Goal: Task Accomplishment & Management: Manage account settings

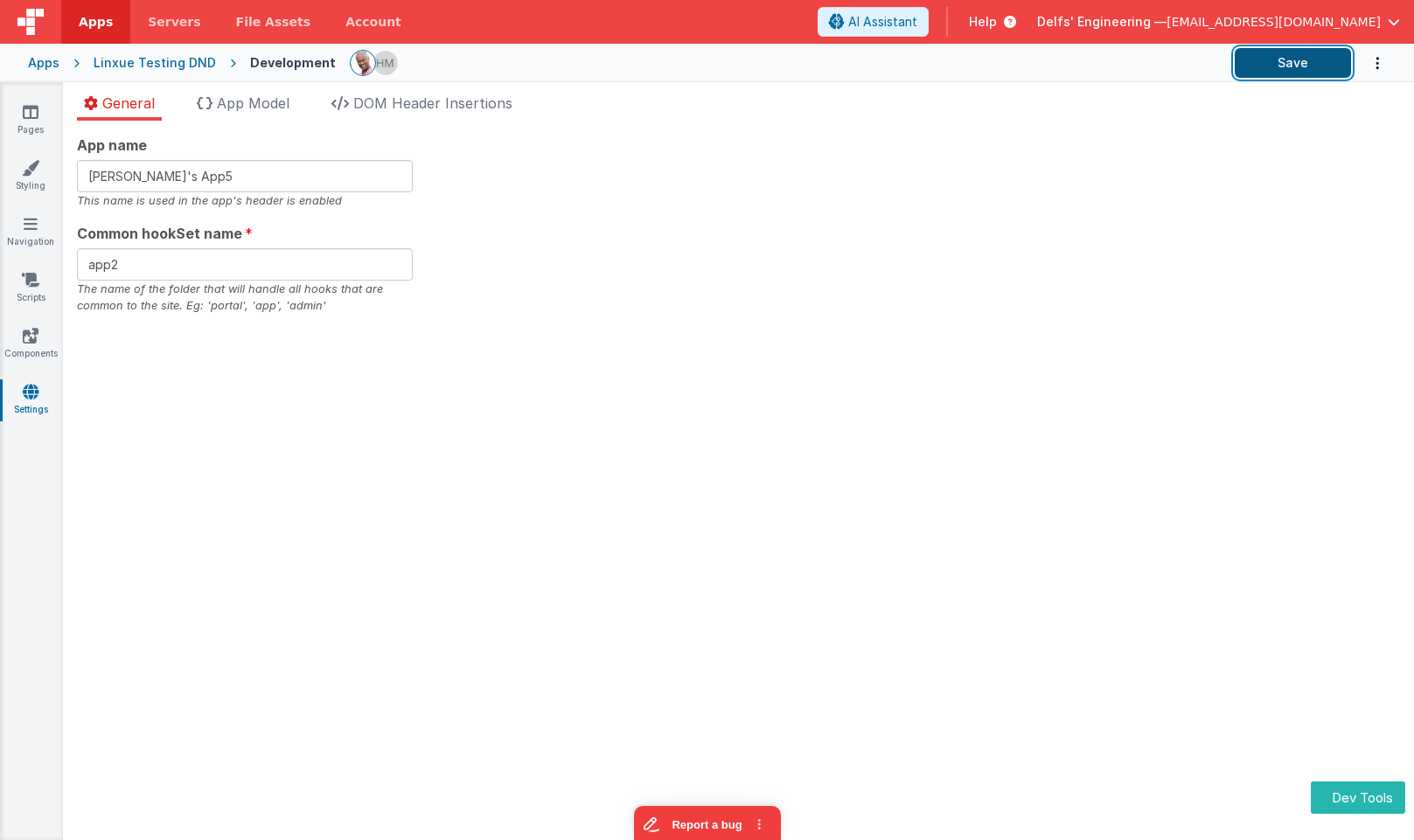
click at [1262, 69] on button "Save" at bounding box center [1293, 63] width 116 height 30
drag, startPoint x: 972, startPoint y: 111, endPoint x: 1022, endPoint y: 101, distance: 51.0
click at [973, 111] on section "Pages Styling Navigation Scripts Components Settings General App Model DOM Head…" at bounding box center [707, 461] width 1414 height 758
click at [1279, 61] on button "Save" at bounding box center [1293, 63] width 116 height 30
click at [1283, 67] on button "Save" at bounding box center [1293, 63] width 116 height 30
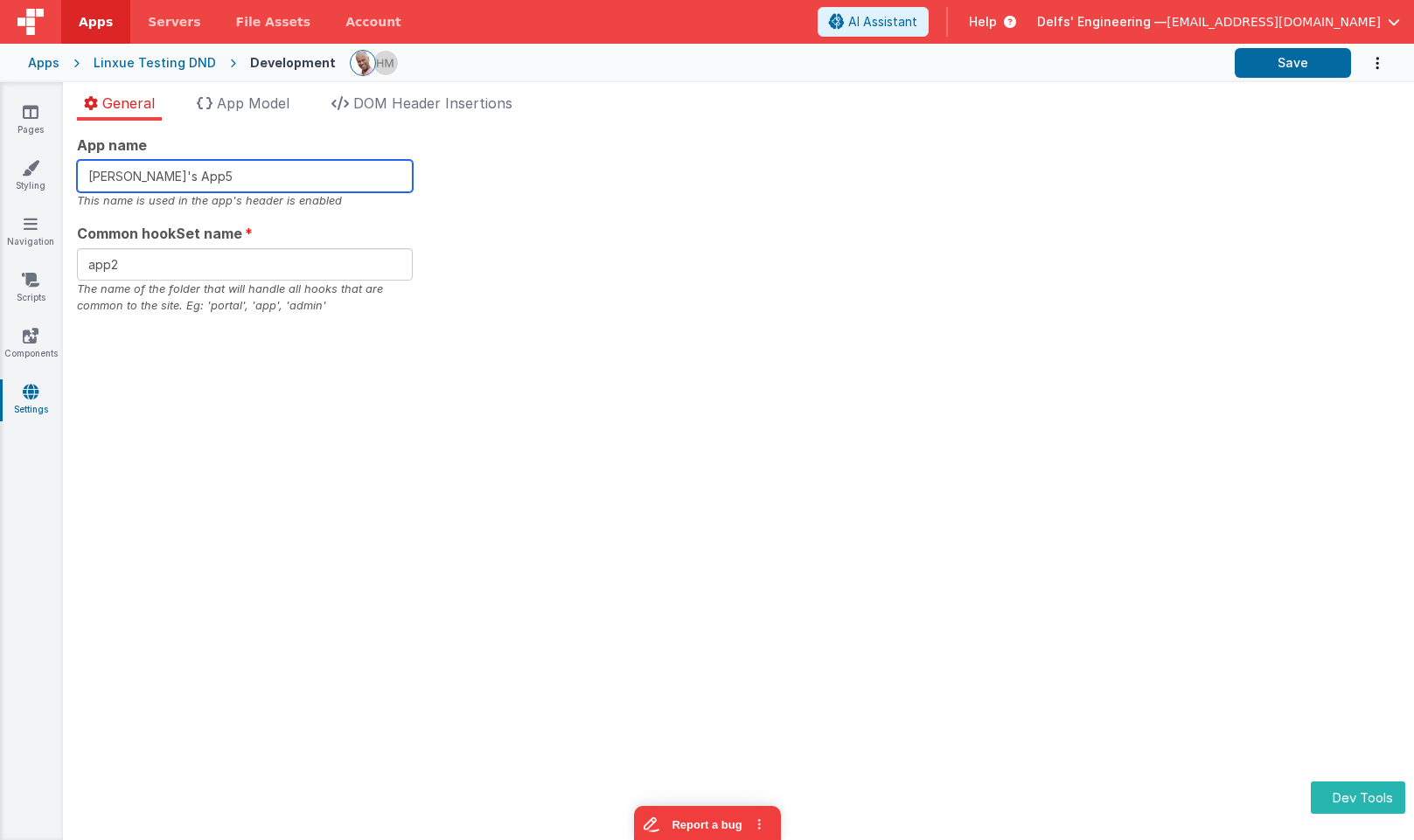
click at [300, 172] on input "Linxue's App5" at bounding box center [245, 177] width 336 height 33
type input "Linxue's App6"
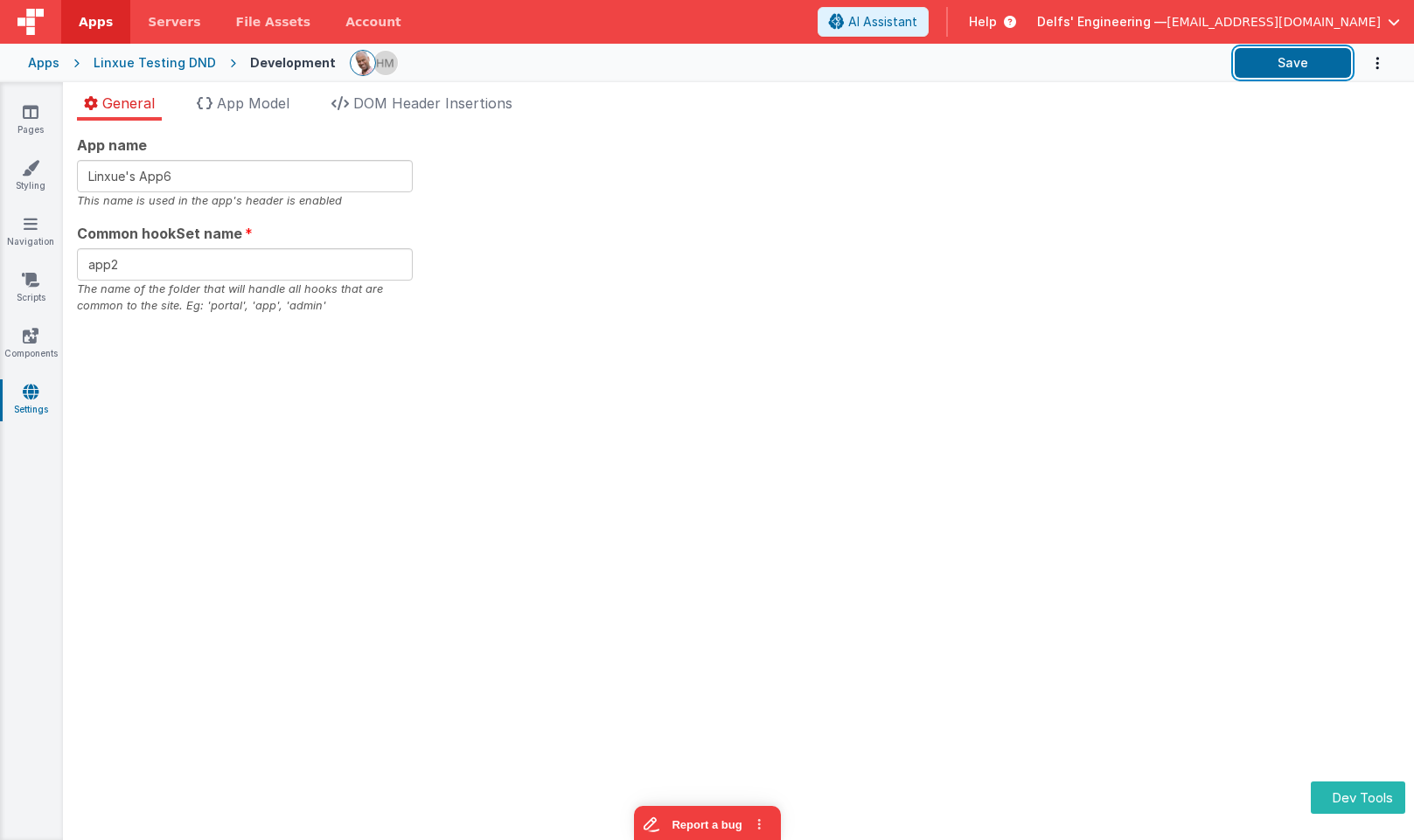
click at [1273, 62] on button "Save" at bounding box center [1293, 63] width 116 height 30
click at [160, 266] on input "app2" at bounding box center [245, 265] width 336 height 33
type input "app3"
click at [580, 237] on section "Pages Styling Navigation Scripts Components Settings General App Model DOM Head…" at bounding box center [707, 461] width 1414 height 758
click at [1287, 60] on button "Save" at bounding box center [1293, 63] width 116 height 30
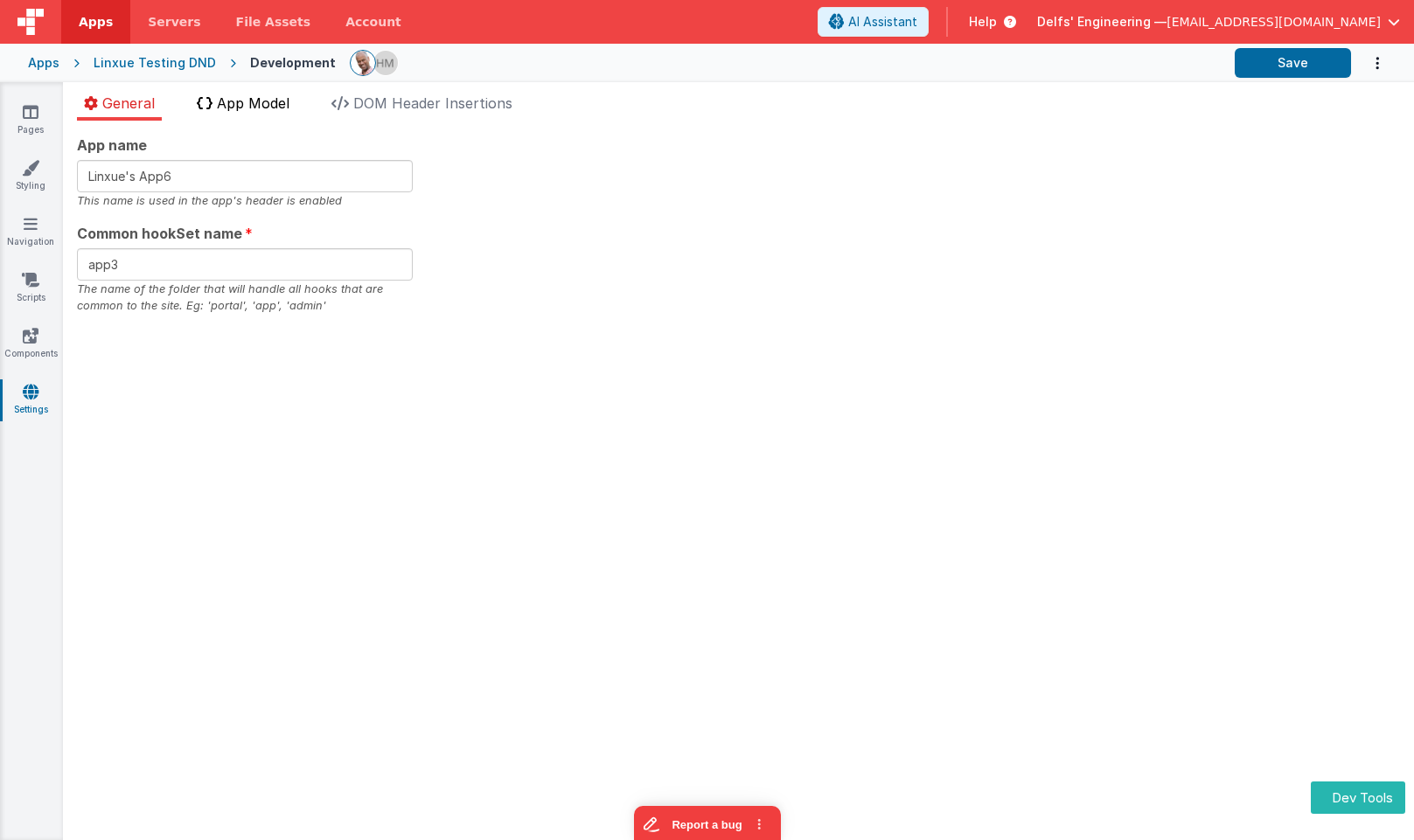
click at [251, 103] on span "App Model" at bounding box center [253, 103] width 72 height 17
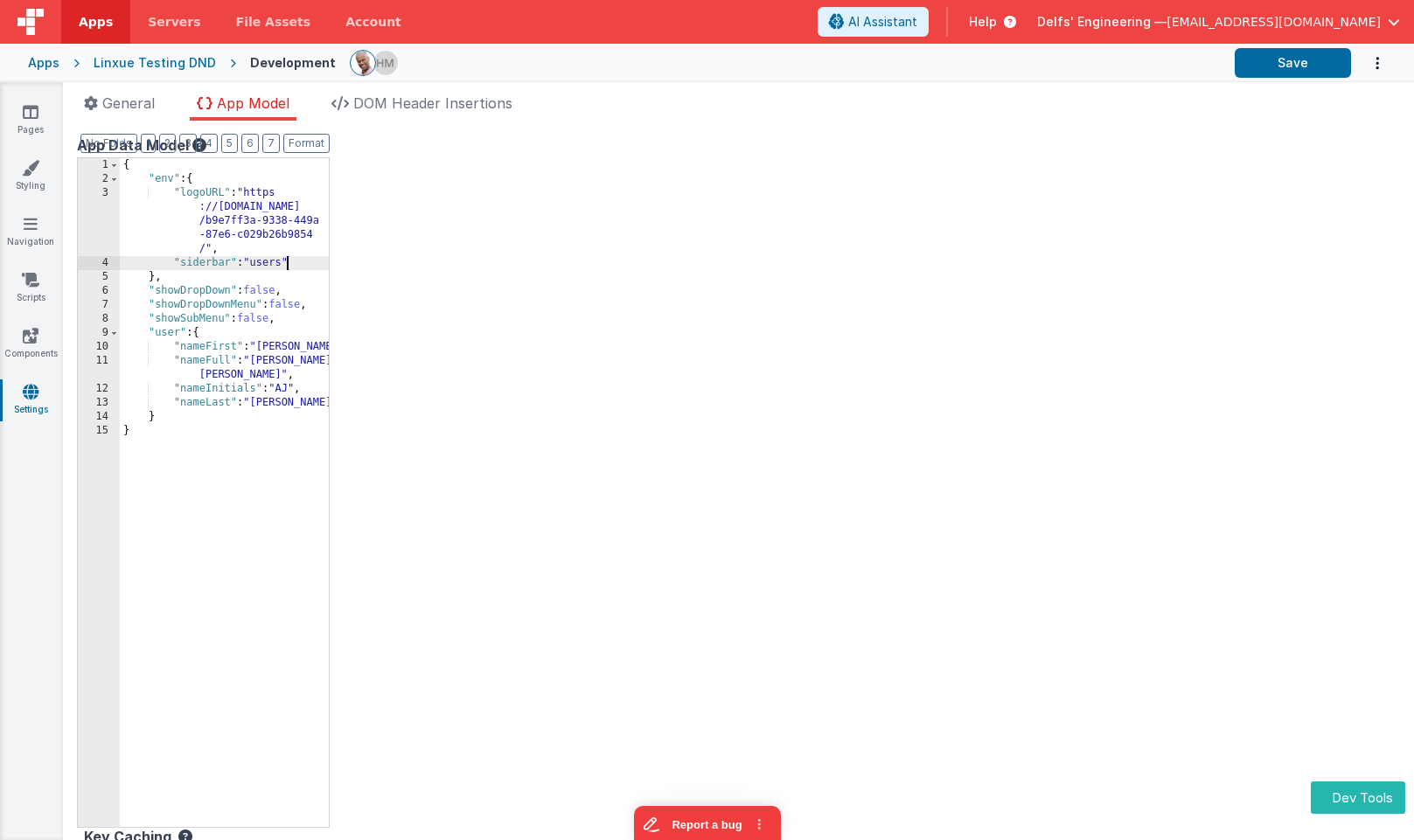
drag, startPoint x: 286, startPoint y: 266, endPoint x: 292, endPoint y: 280, distance: 15.2
click at [286, 266] on div "{ "env" : { "logoURL" : "https ://ucarecdn.com /b9e7ff3a-9338-449a -87e6-c029b2…" at bounding box center [224, 507] width 209 height 697
click at [284, 405] on div "{ "env" : { "logoURL" : "https ://ucarecdn.com /b9e7ff3a-9338-449a -87e6-c029b2…" at bounding box center [224, 507] width 209 height 697
drag, startPoint x: 295, startPoint y: 391, endPoint x: 308, endPoint y: 445, distance: 55.5
click at [295, 391] on div "{ "env" : { "logoURL" : "https ://ucarecdn.com /b9e7ff3a-9338-449a -87e6-c029b2…" at bounding box center [224, 507] width 209 height 697
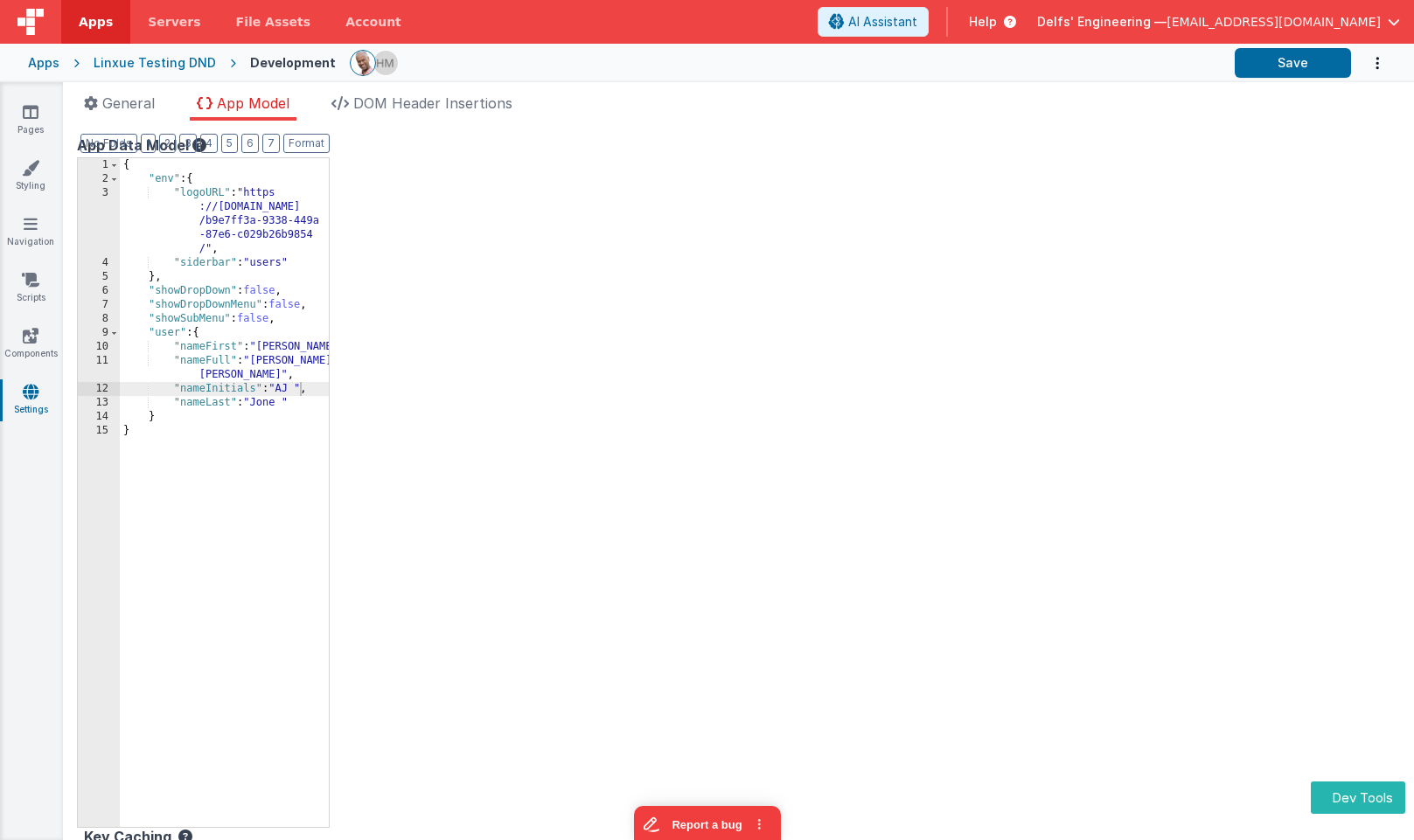
click at [406, 145] on div "App Data Model Format 7 6 5 4 3 2 1 No Folds 1 2 3 4 5 6 7 8 9 10 11 12 13 14 1…" at bounding box center [298, 480] width 442 height 691
click at [409, 101] on span "DOM Header Insertions" at bounding box center [433, 103] width 159 height 17
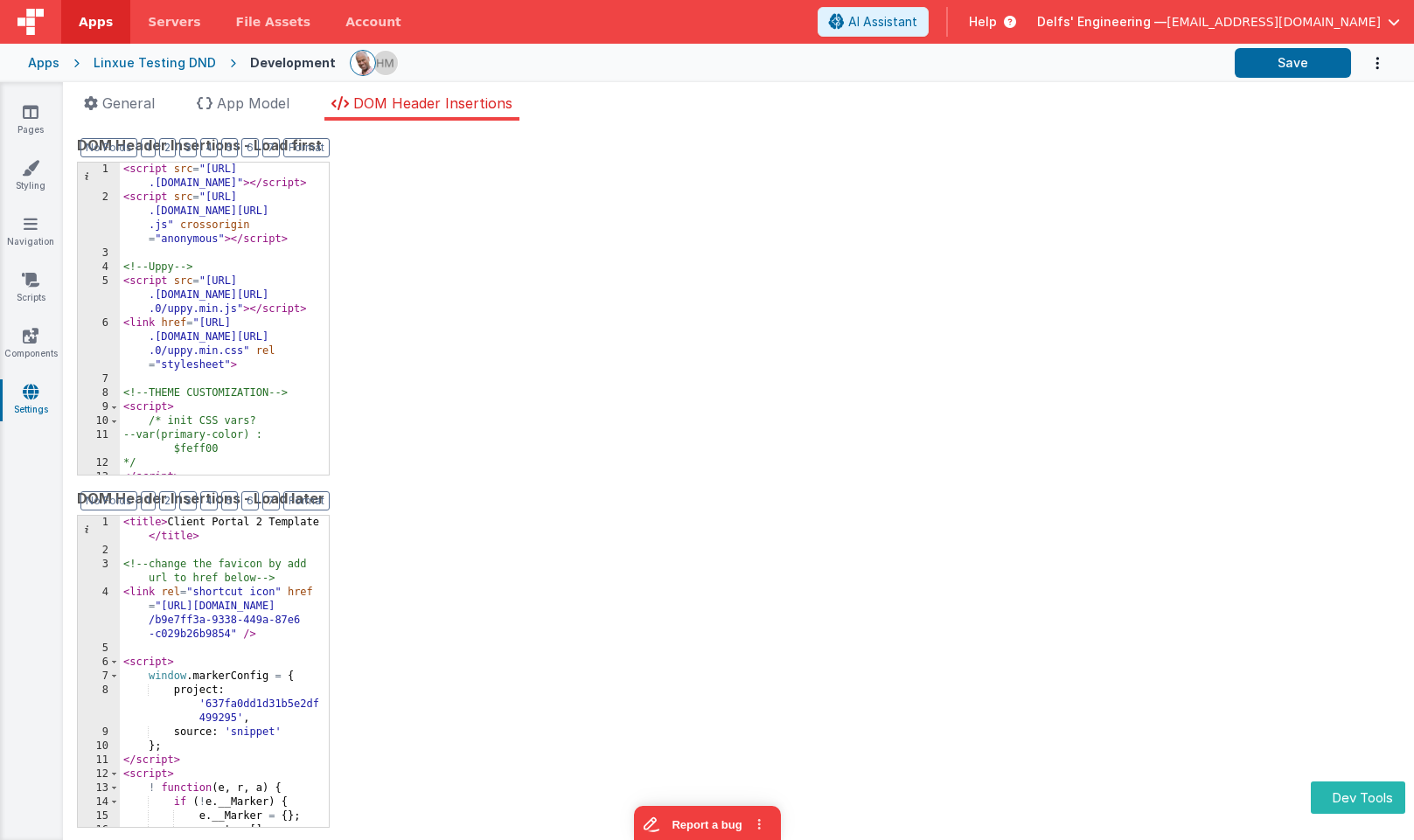
click at [219, 247] on div "< script src = "https://cdn .tailwindcss.com" > </ script > < script src = "htt…" at bounding box center [224, 339] width 209 height 354
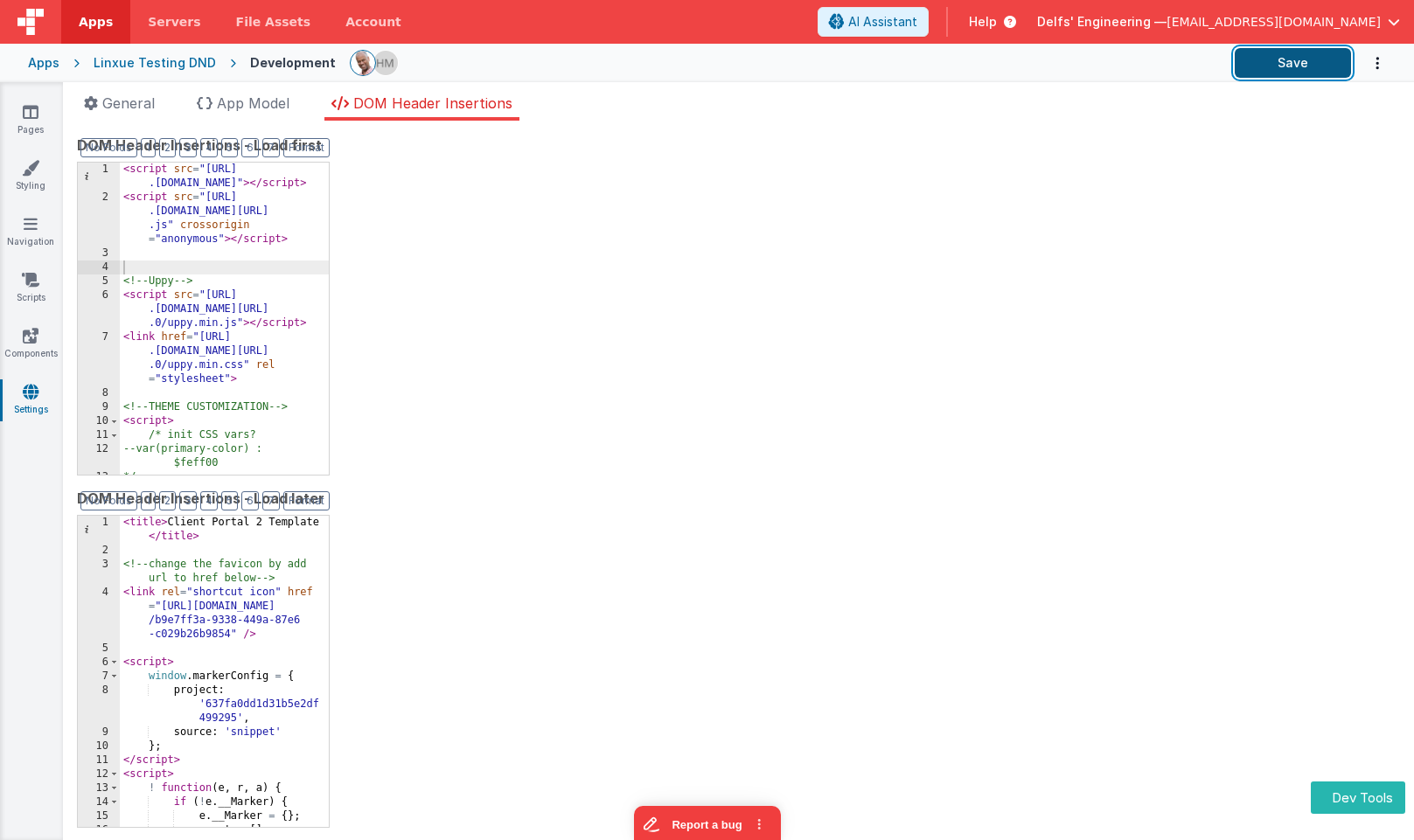
click at [1294, 59] on button "Save" at bounding box center [1293, 63] width 116 height 30
click at [284, 95] on span "App Model" at bounding box center [253, 103] width 72 height 17
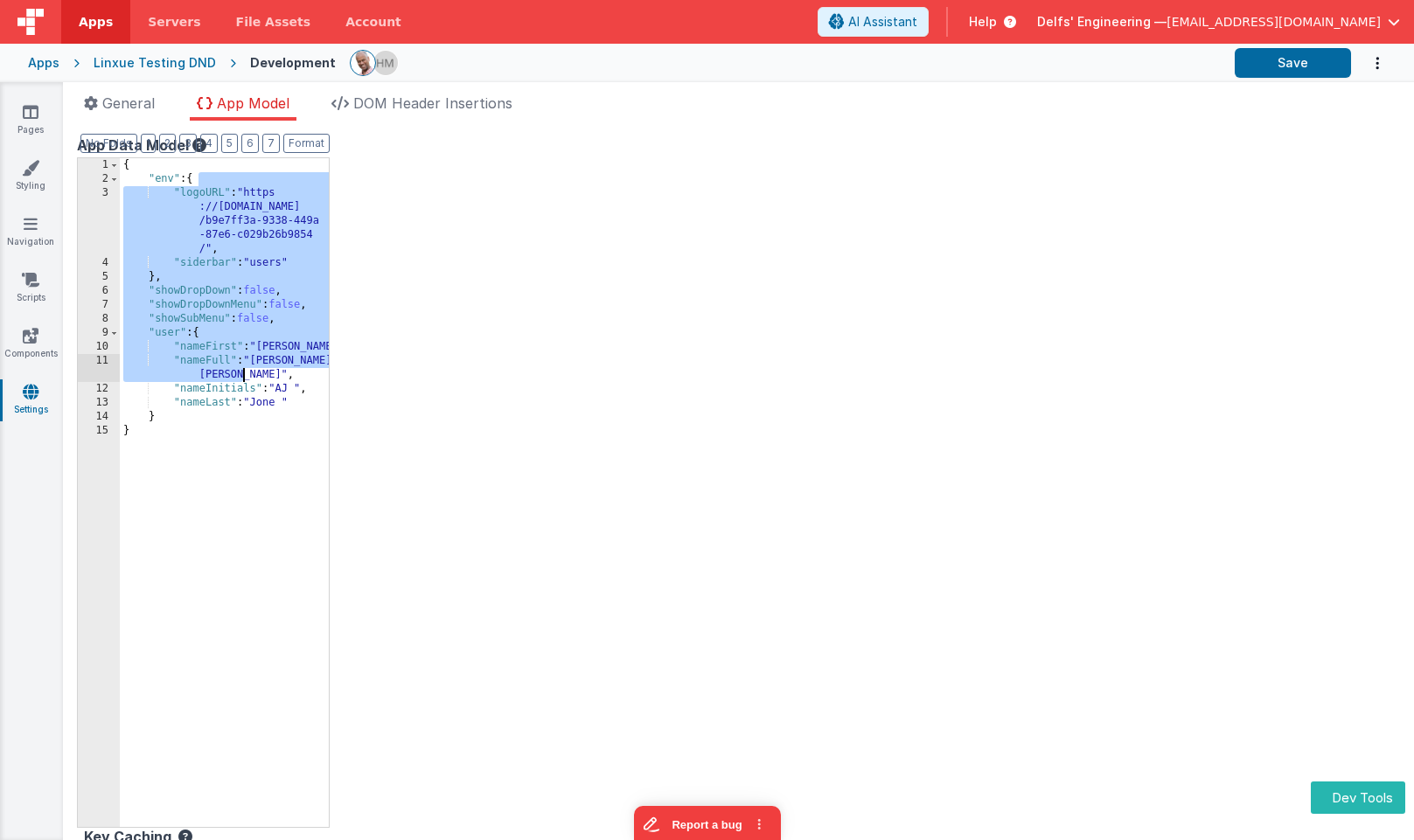
drag, startPoint x: 214, startPoint y: 172, endPoint x: 255, endPoint y: 373, distance: 205.1
click at [255, 373] on div "{ "env" : { "logoURL" : "https ://ucarecdn.com /b9e7ff3a-9338-449a -87e6-c029b2…" at bounding box center [224, 507] width 209 height 697
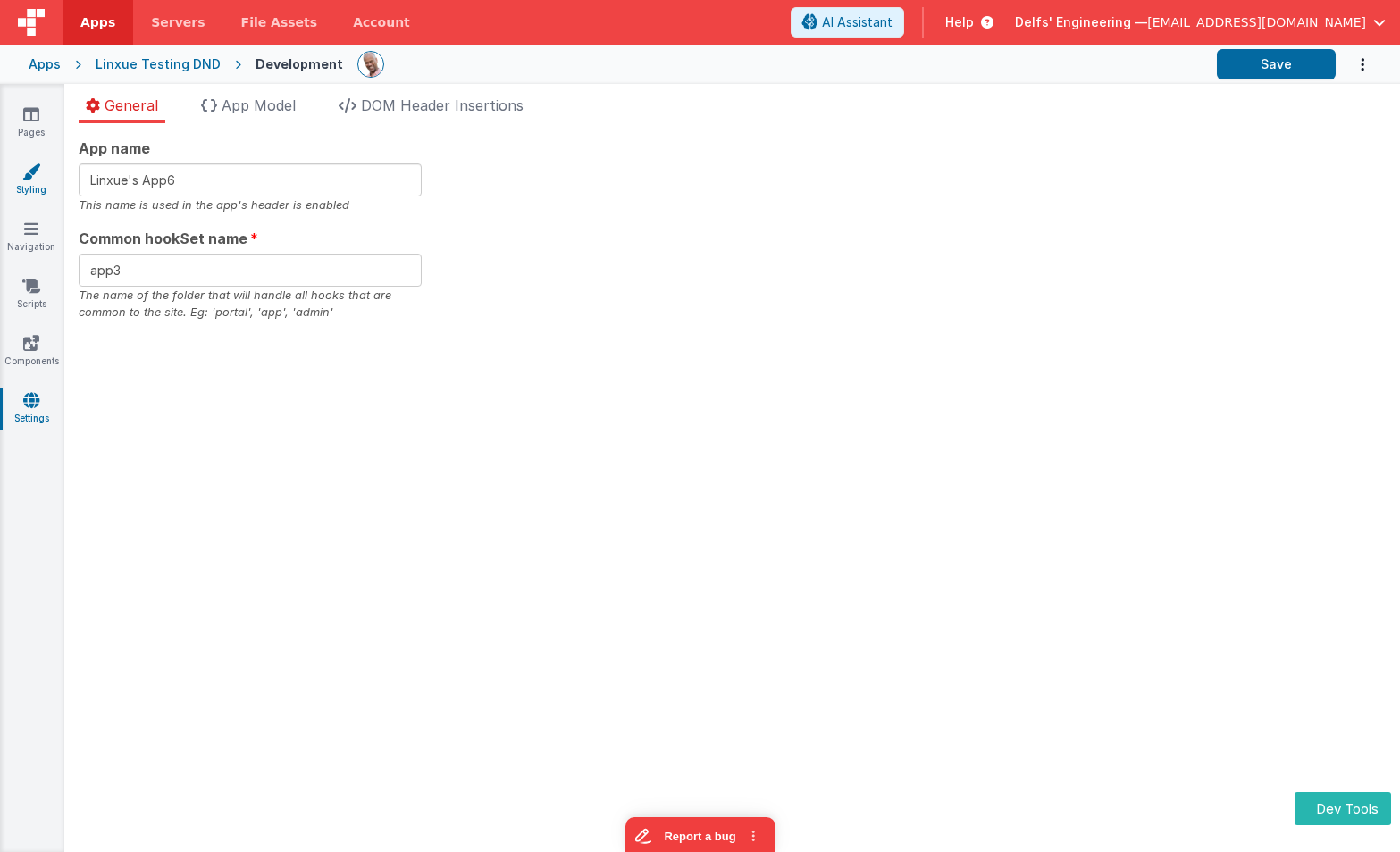
click at [35, 184] on link "Styling" at bounding box center [31, 180] width 64 height 36
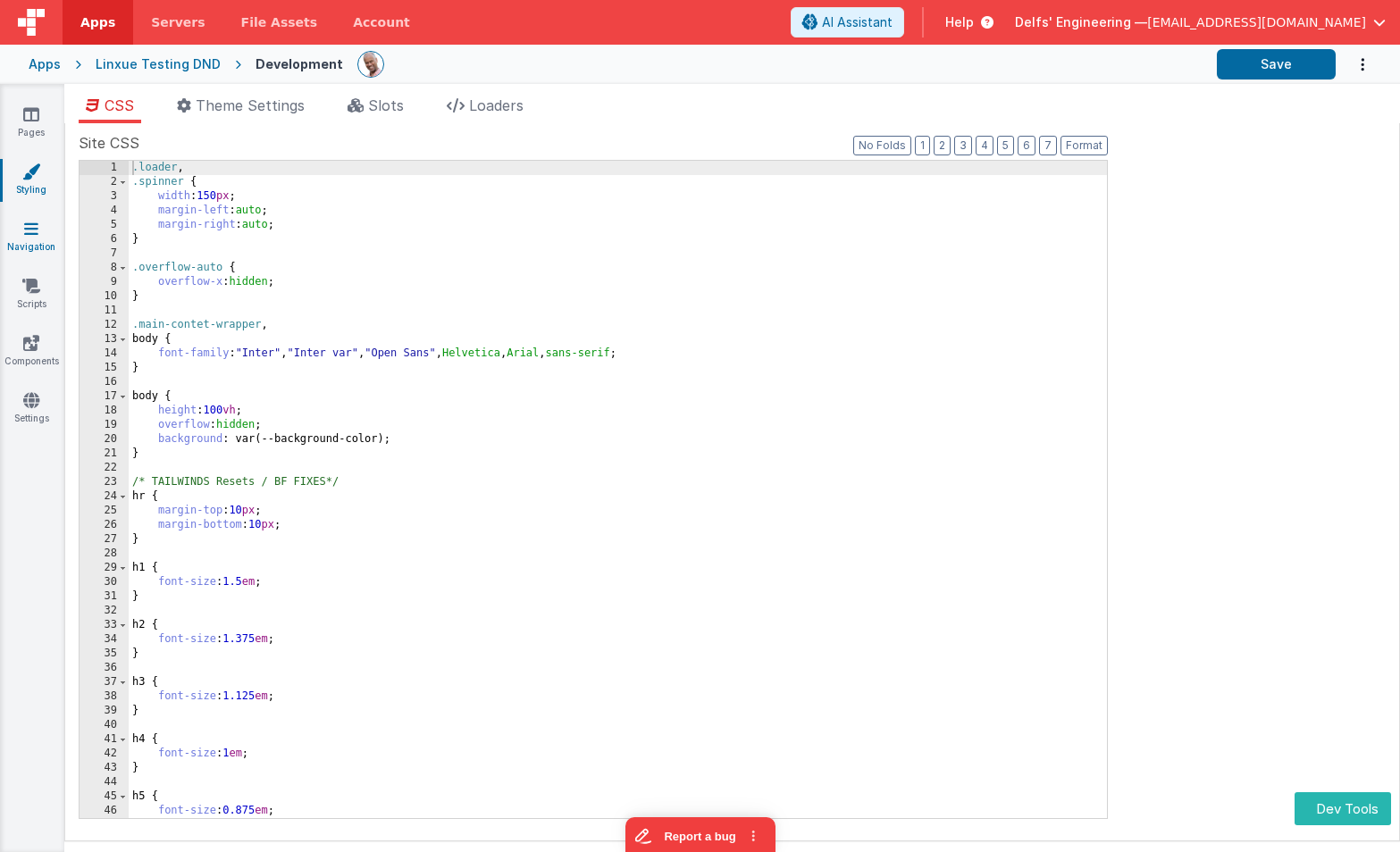
click at [35, 234] on icon at bounding box center [31, 229] width 14 height 18
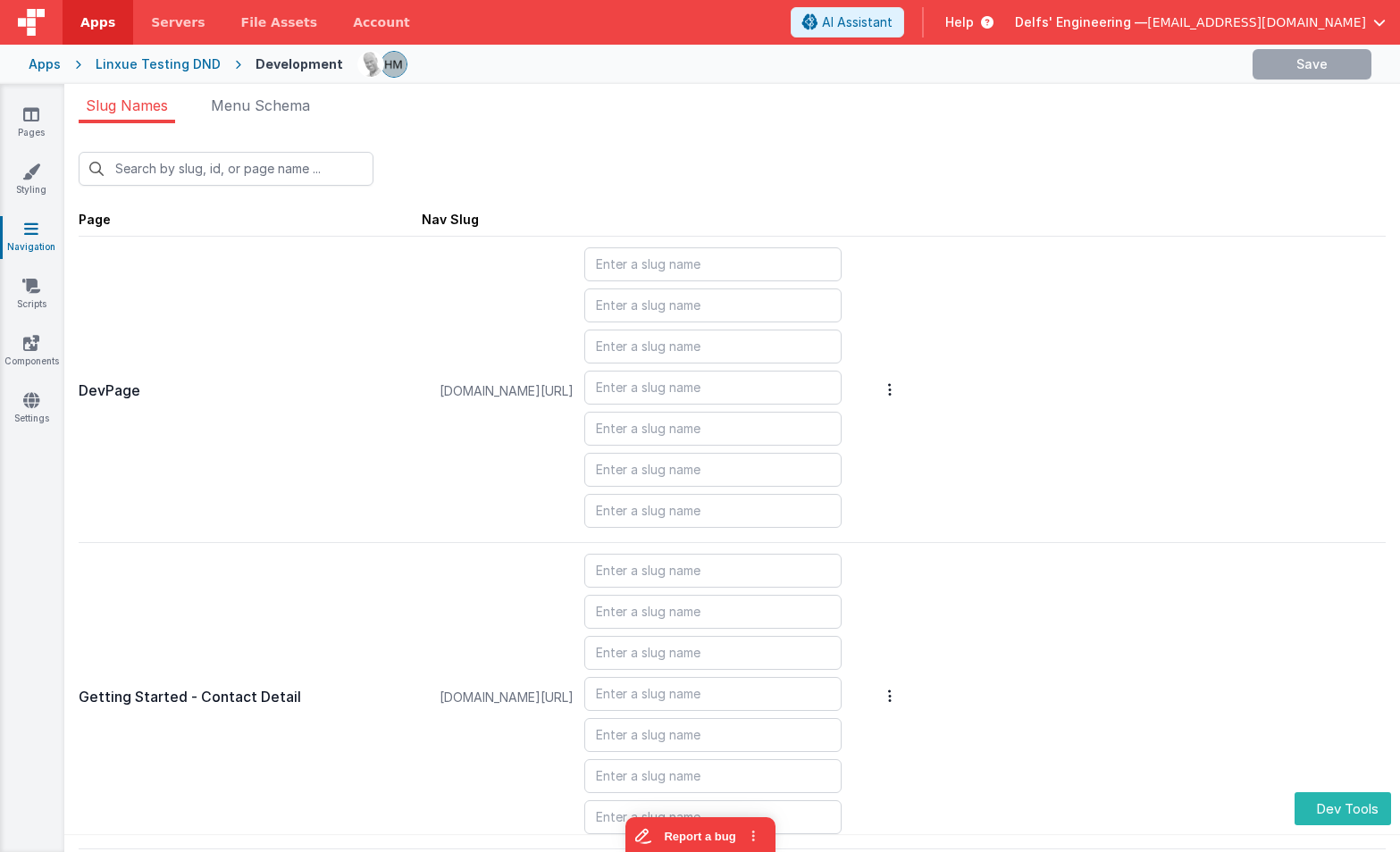
type input "account"
type input "addContact"
type input "masterdetail"
type input "login/forgot"
type input "login"
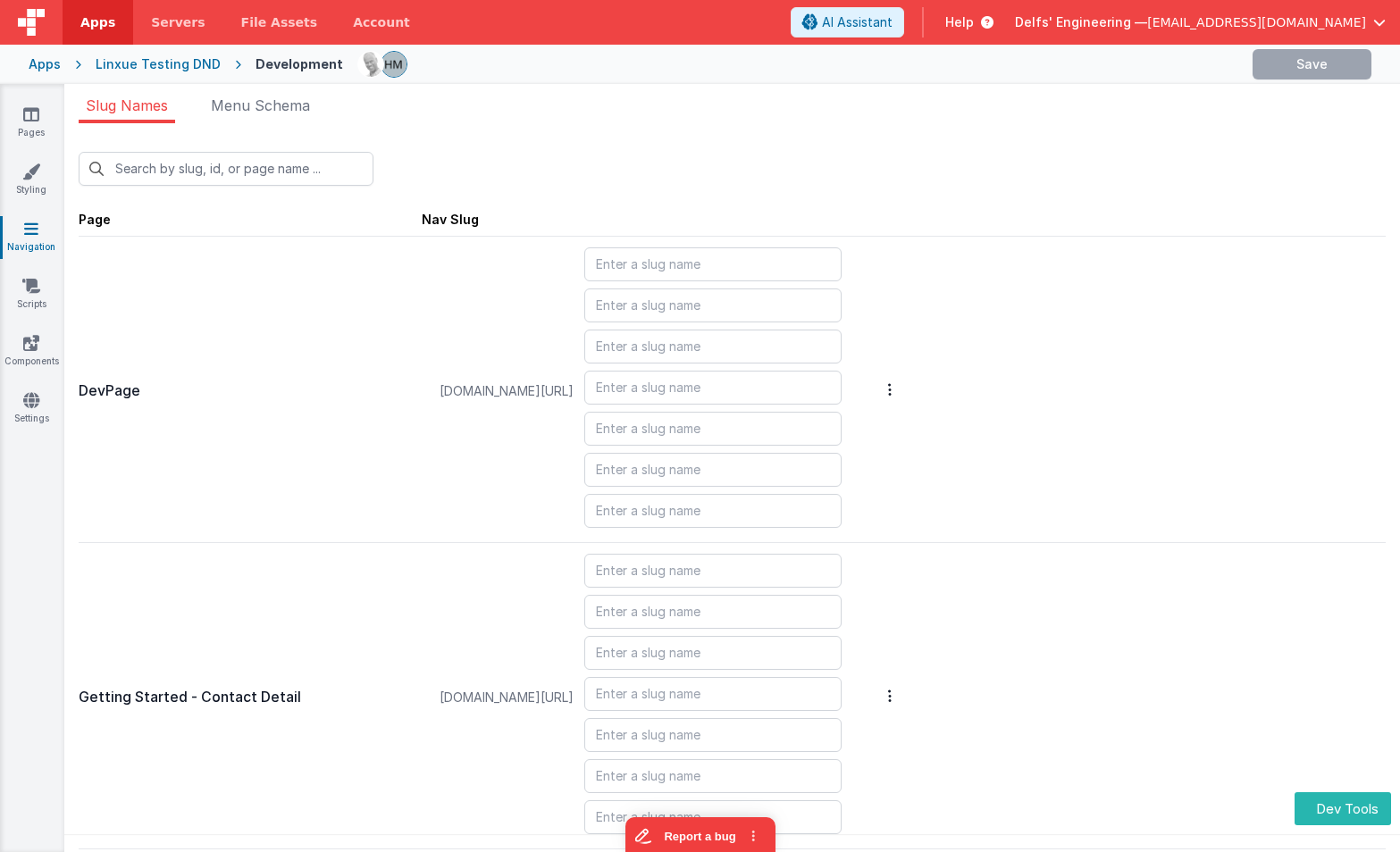
type input "login/reset"
type input "login/signup"
type input "login/verify"
type input "blank"
type input "contacts"
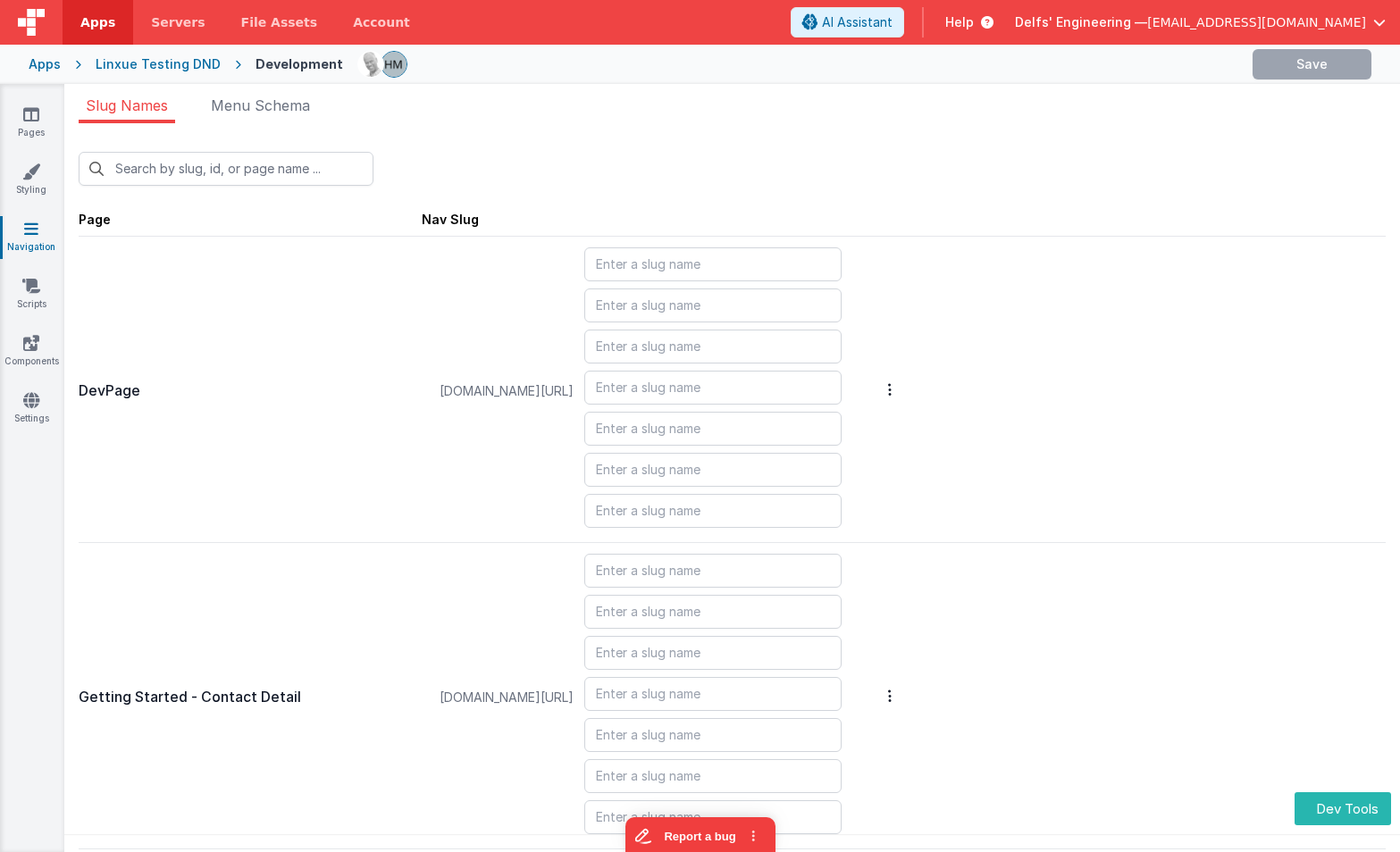
type input "login/reset/success"
type input "default"
type input "invoices_simple"
type input "invoices_tab"
type input "invoicesdetail"
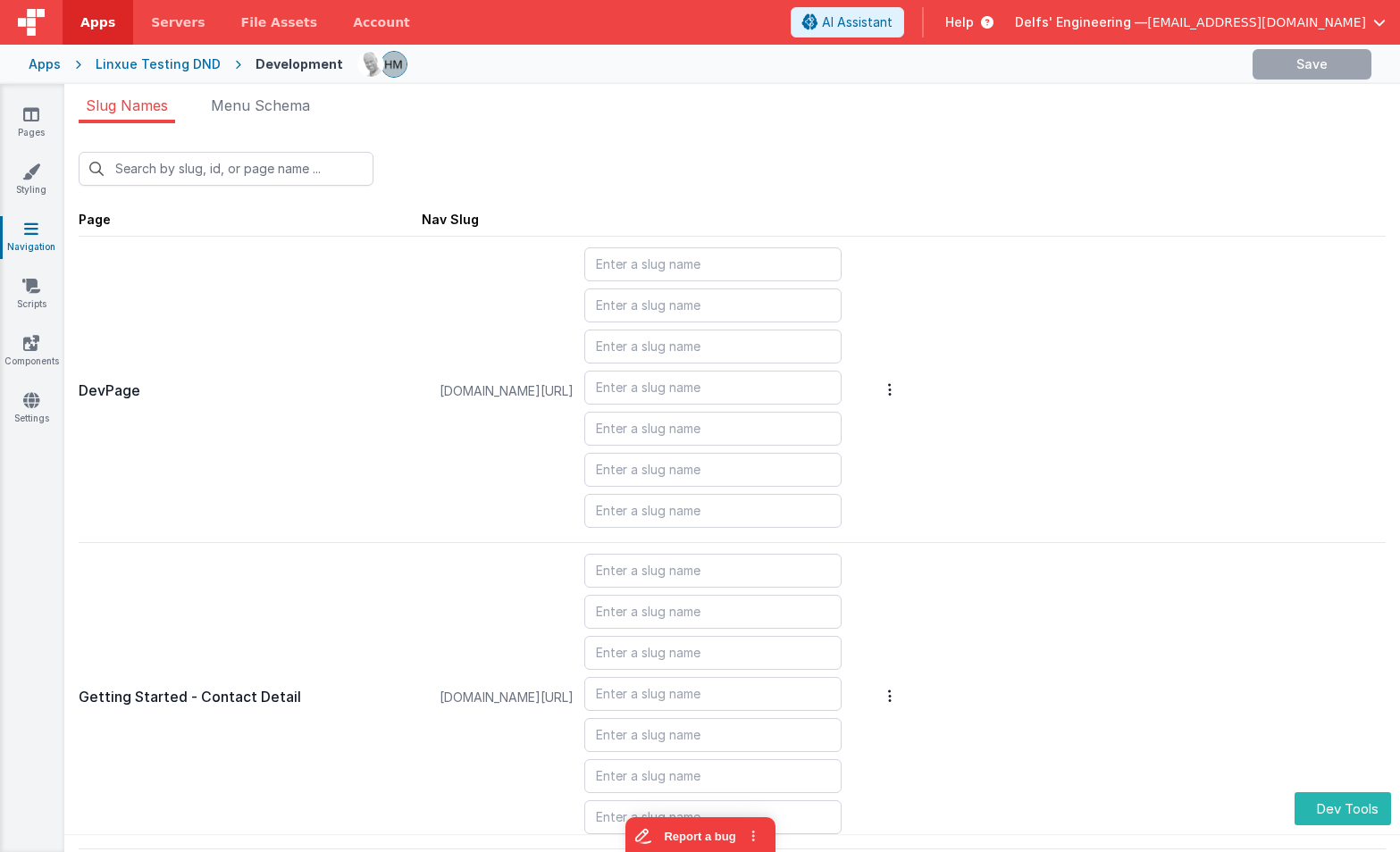
type input "login/forgot/sent"
type input "upload"
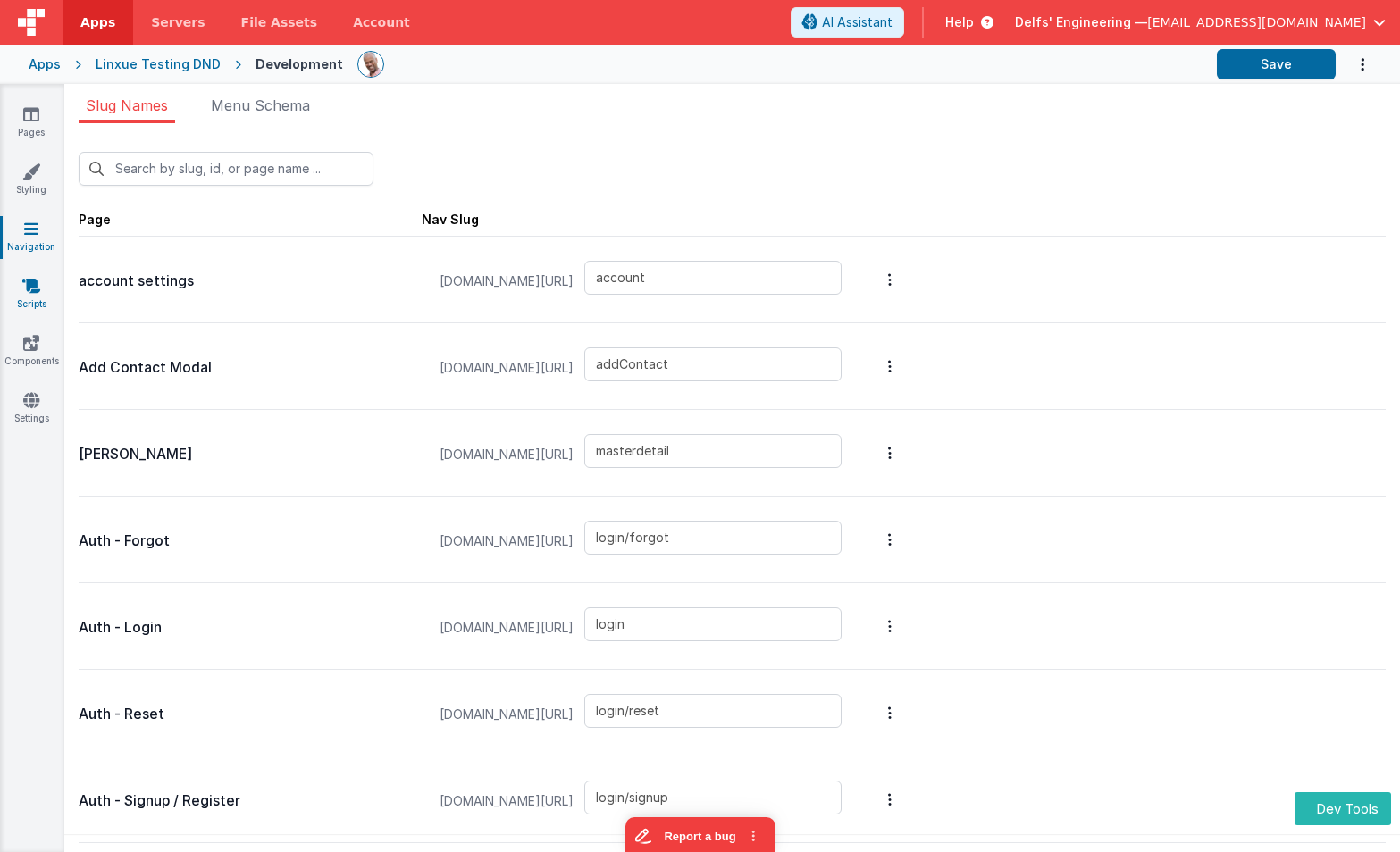
click at [36, 291] on icon at bounding box center [32, 286] width 18 height 18
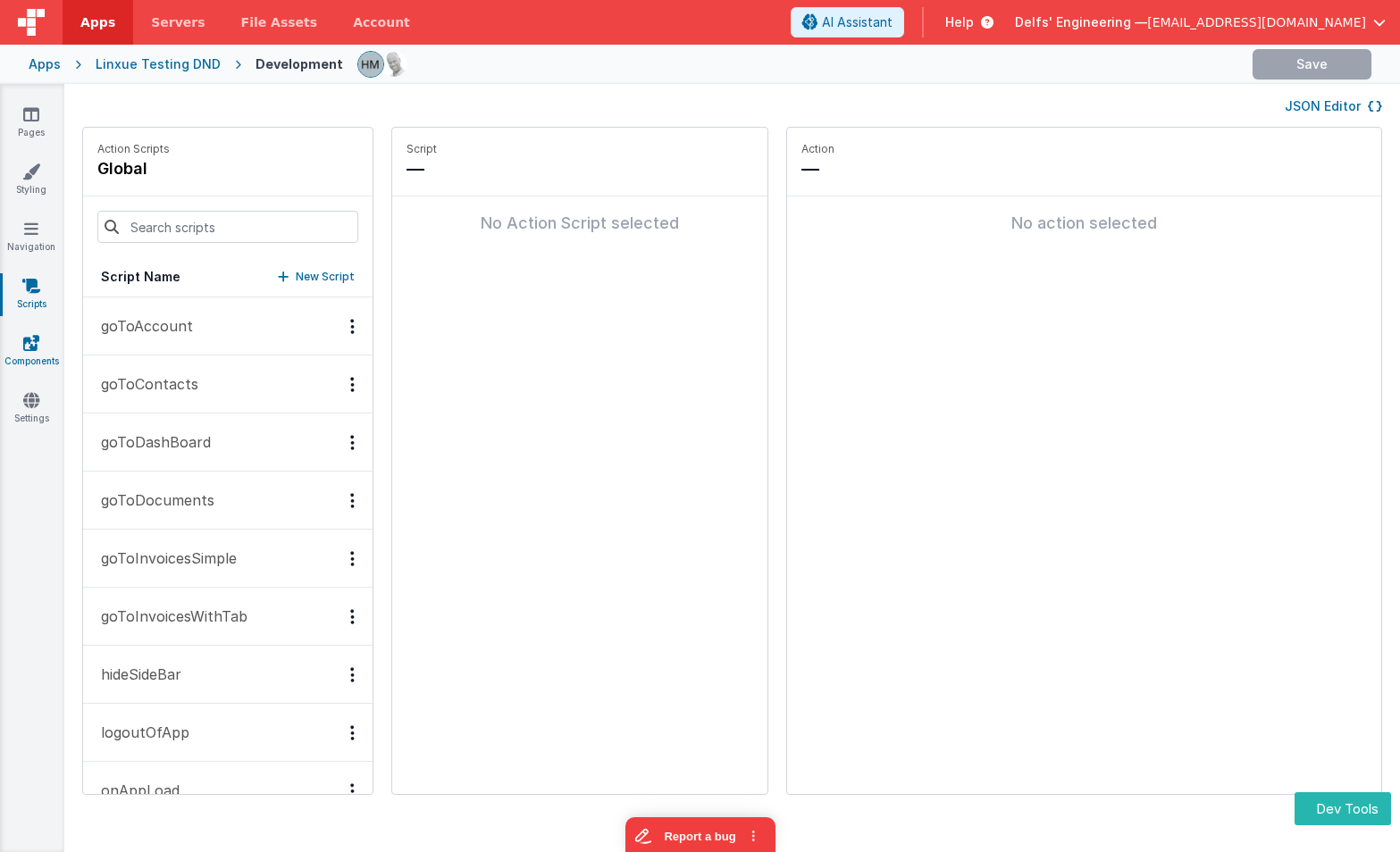
click at [35, 337] on icon at bounding box center [32, 343] width 16 height 18
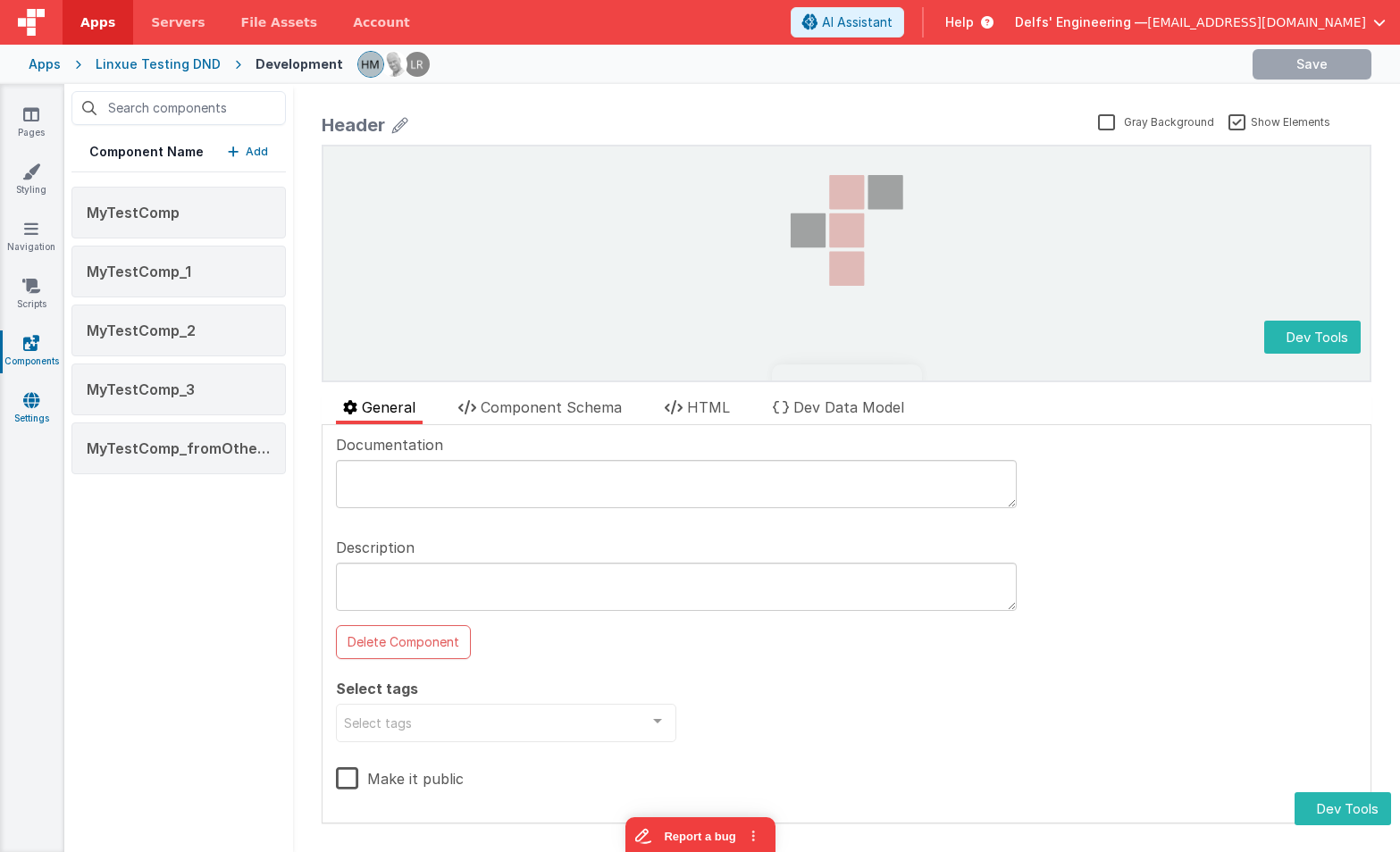
click at [34, 410] on link "Settings" at bounding box center [31, 409] width 64 height 36
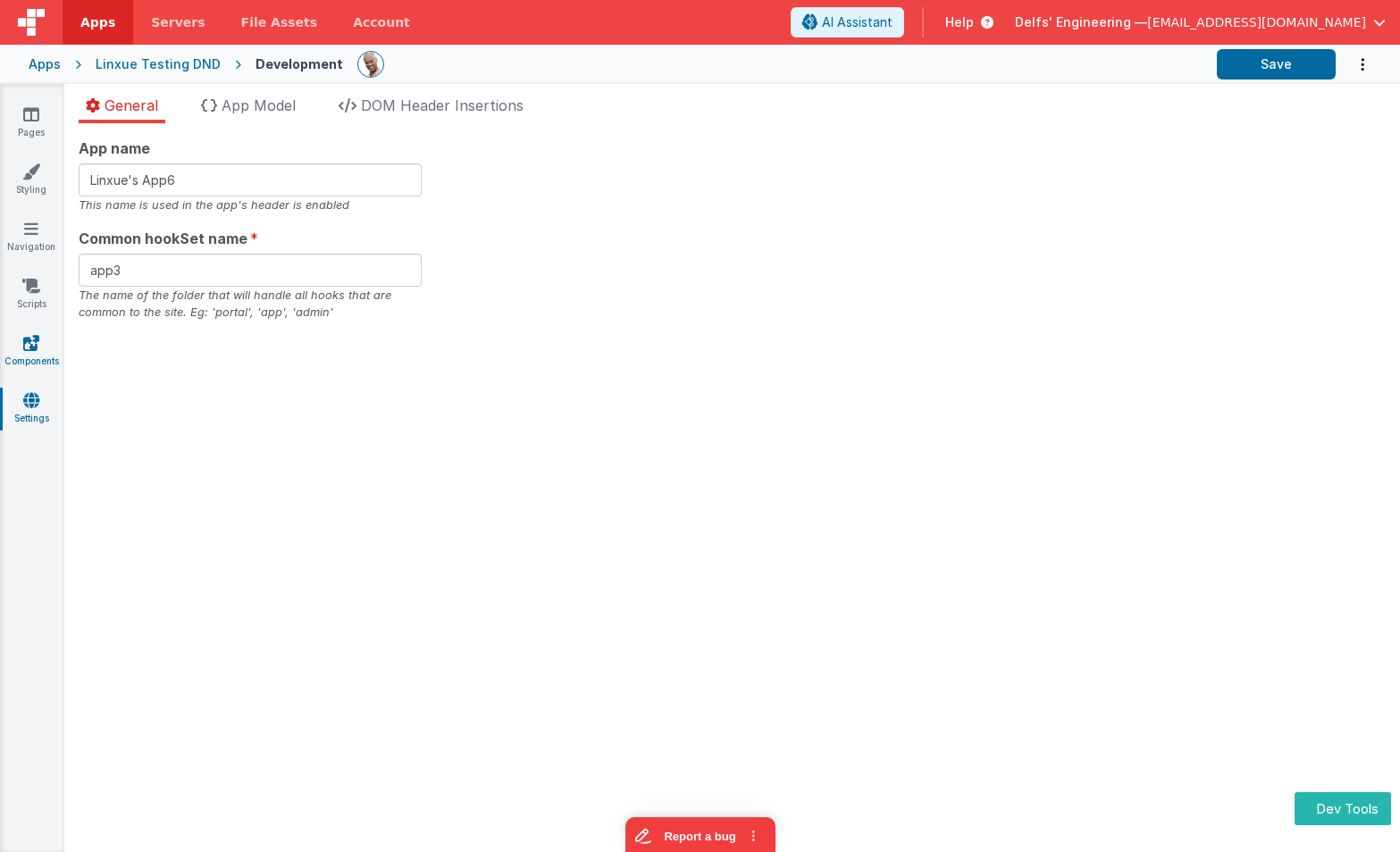
click at [28, 335] on icon at bounding box center [32, 343] width 16 height 18
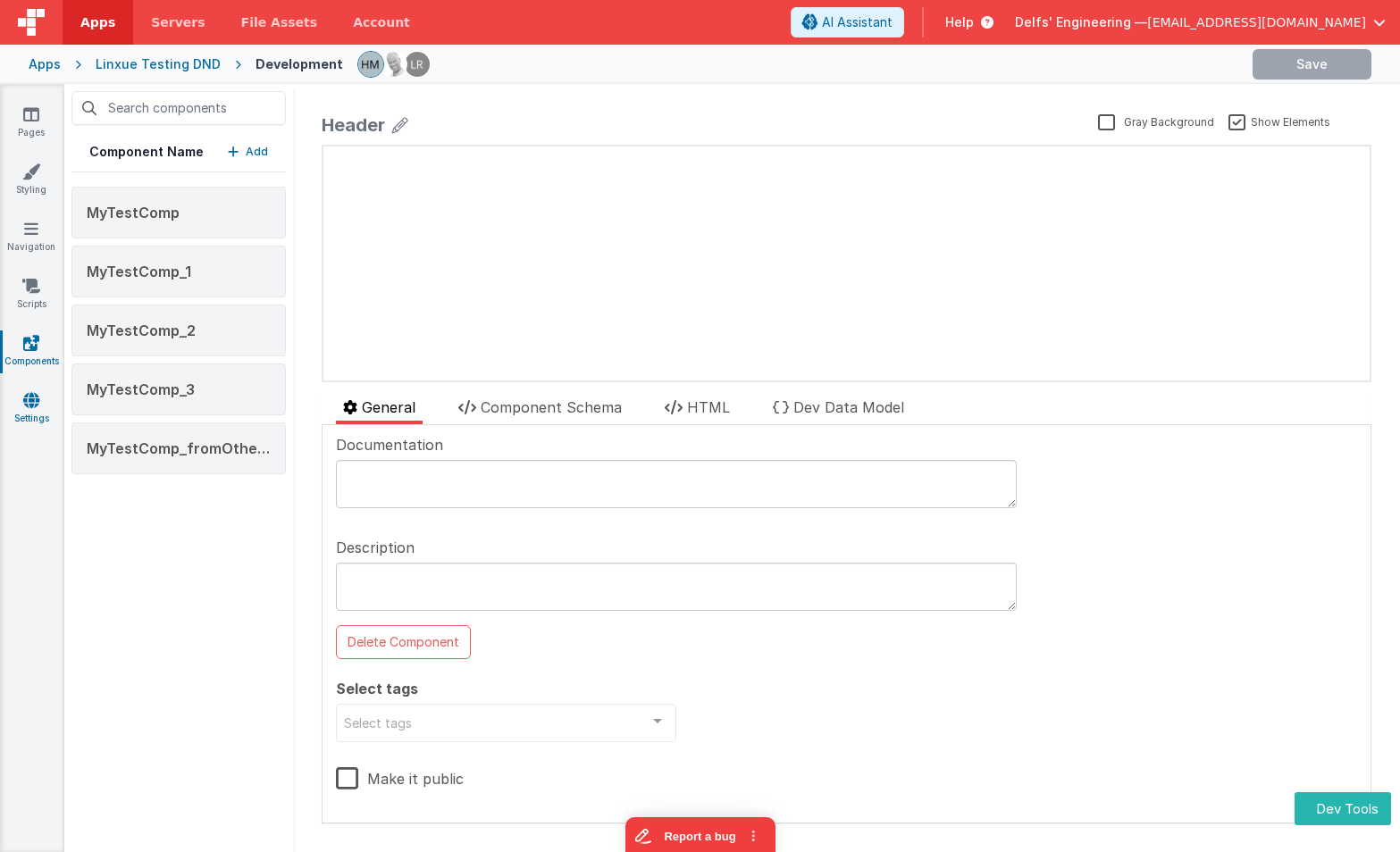
click at [29, 397] on icon at bounding box center [32, 400] width 16 height 18
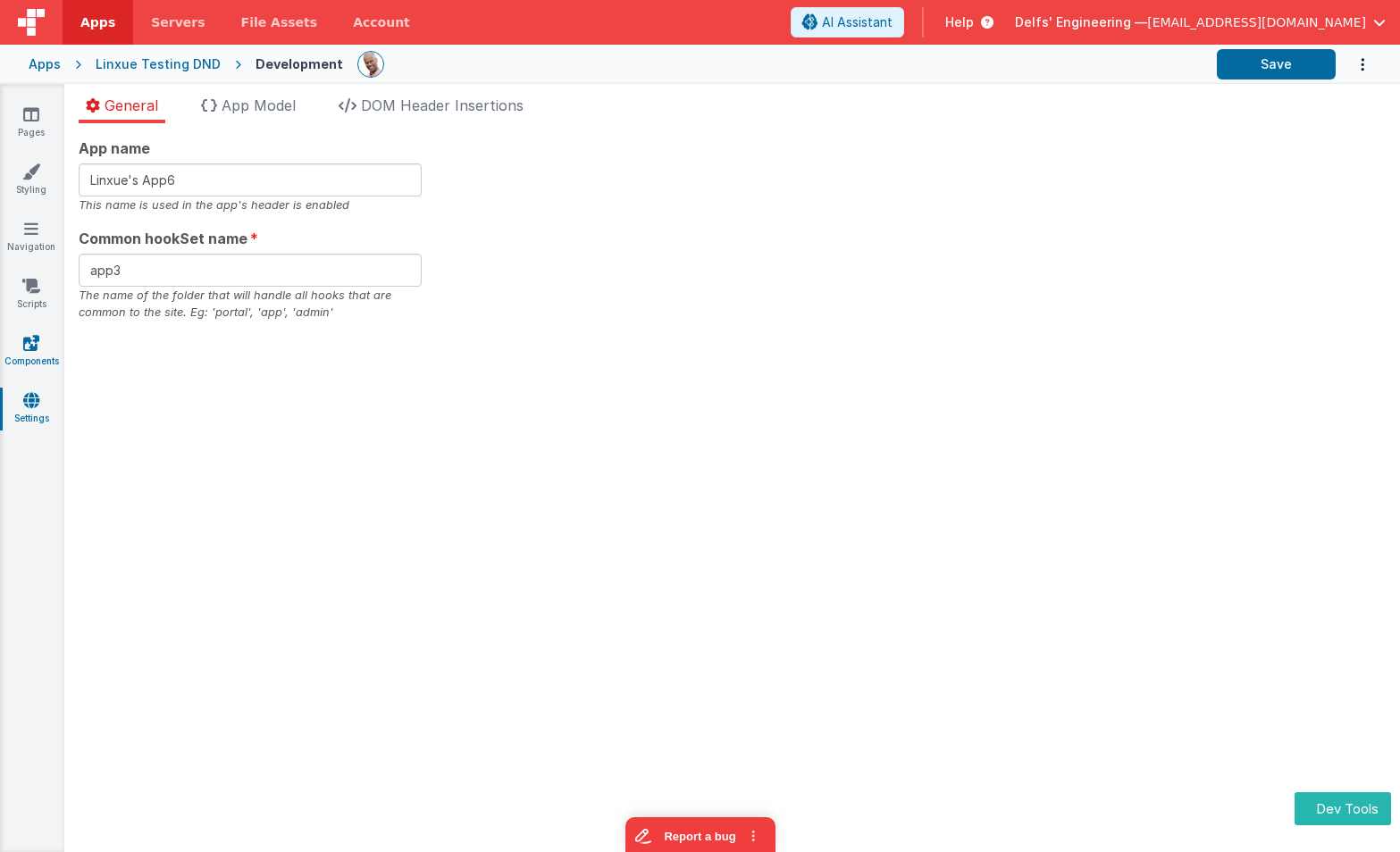
click at [33, 355] on link "Components" at bounding box center [31, 352] width 64 height 36
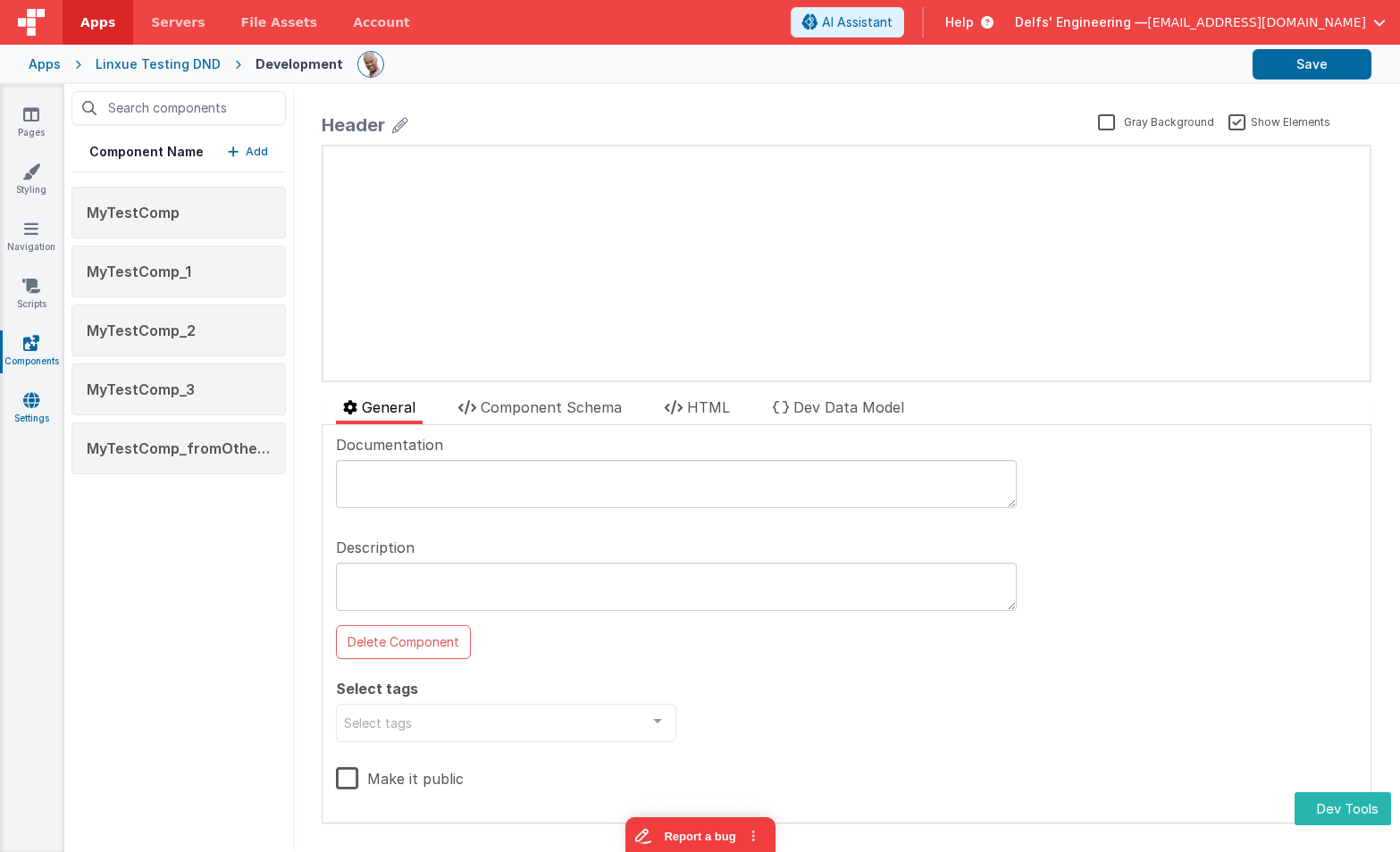
click at [42, 400] on link "Settings" at bounding box center [31, 409] width 64 height 36
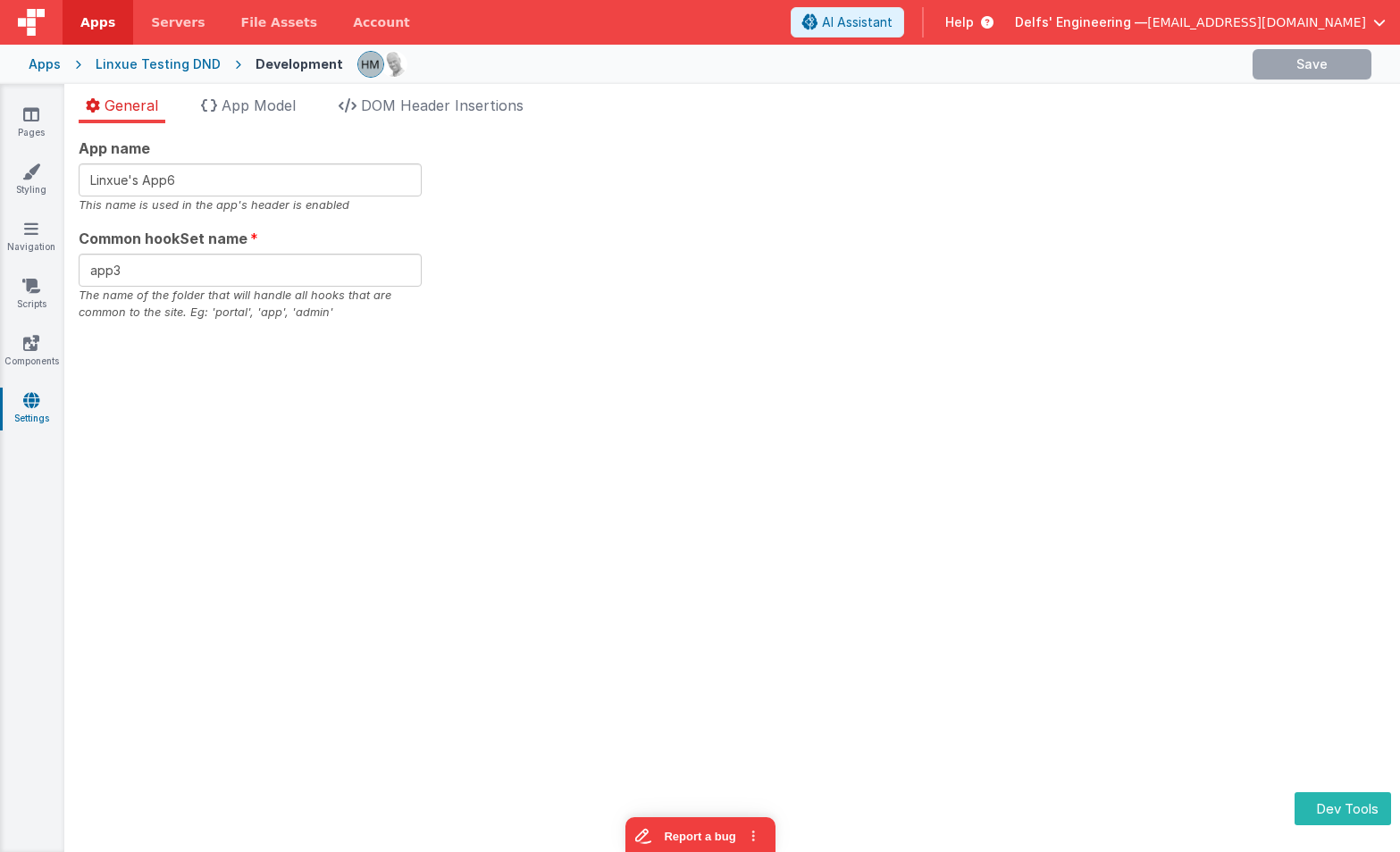
click at [594, 249] on div "App name Linxue's App6 This name is used in the app's header is enabled Common …" at bounding box center [732, 229] width 1307 height 184
type input "[PERSON_NAME]'s App"
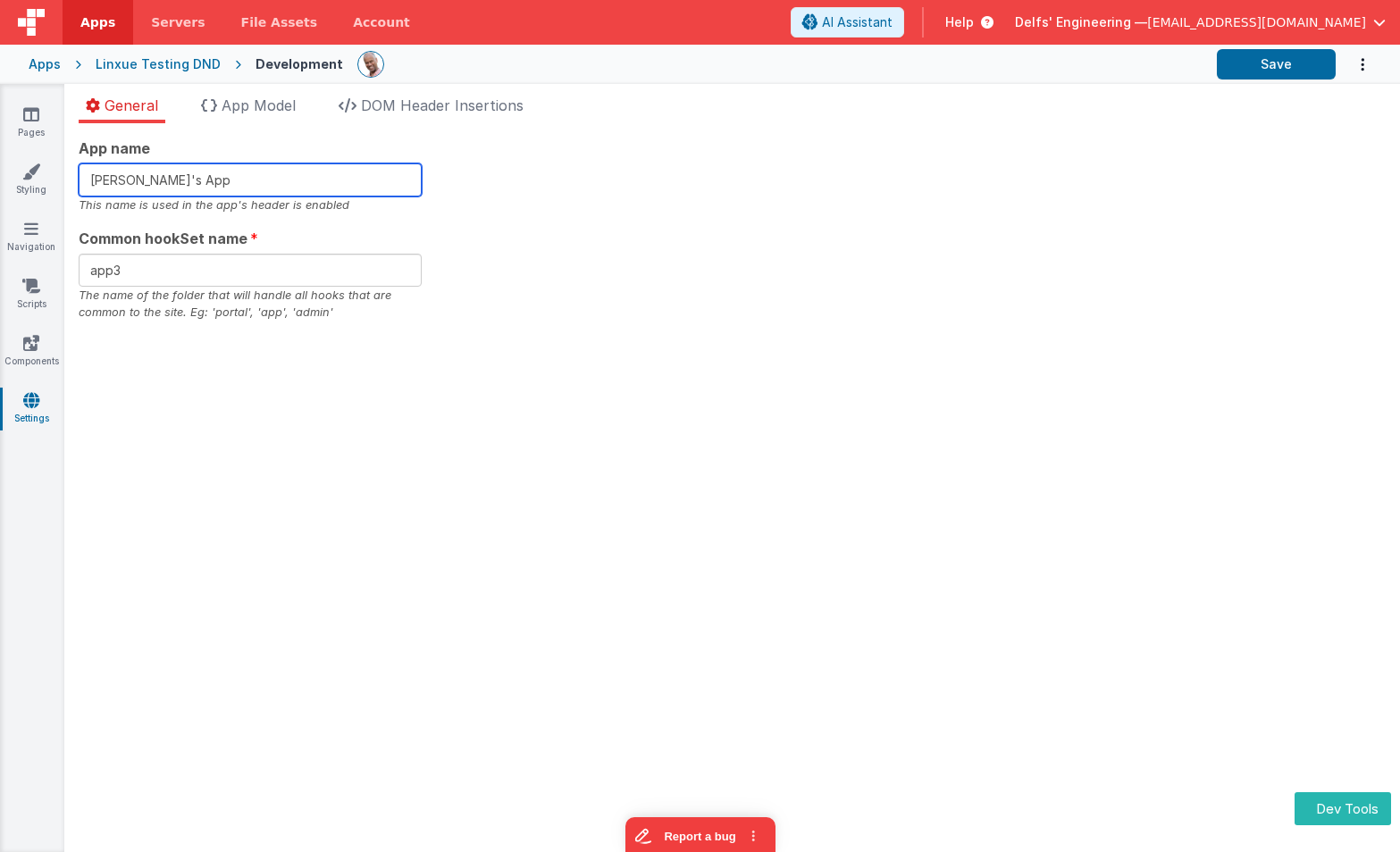
click at [280, 185] on input "[PERSON_NAME]'s App" at bounding box center [251, 180] width 343 height 34
type input "Linxue's App7"
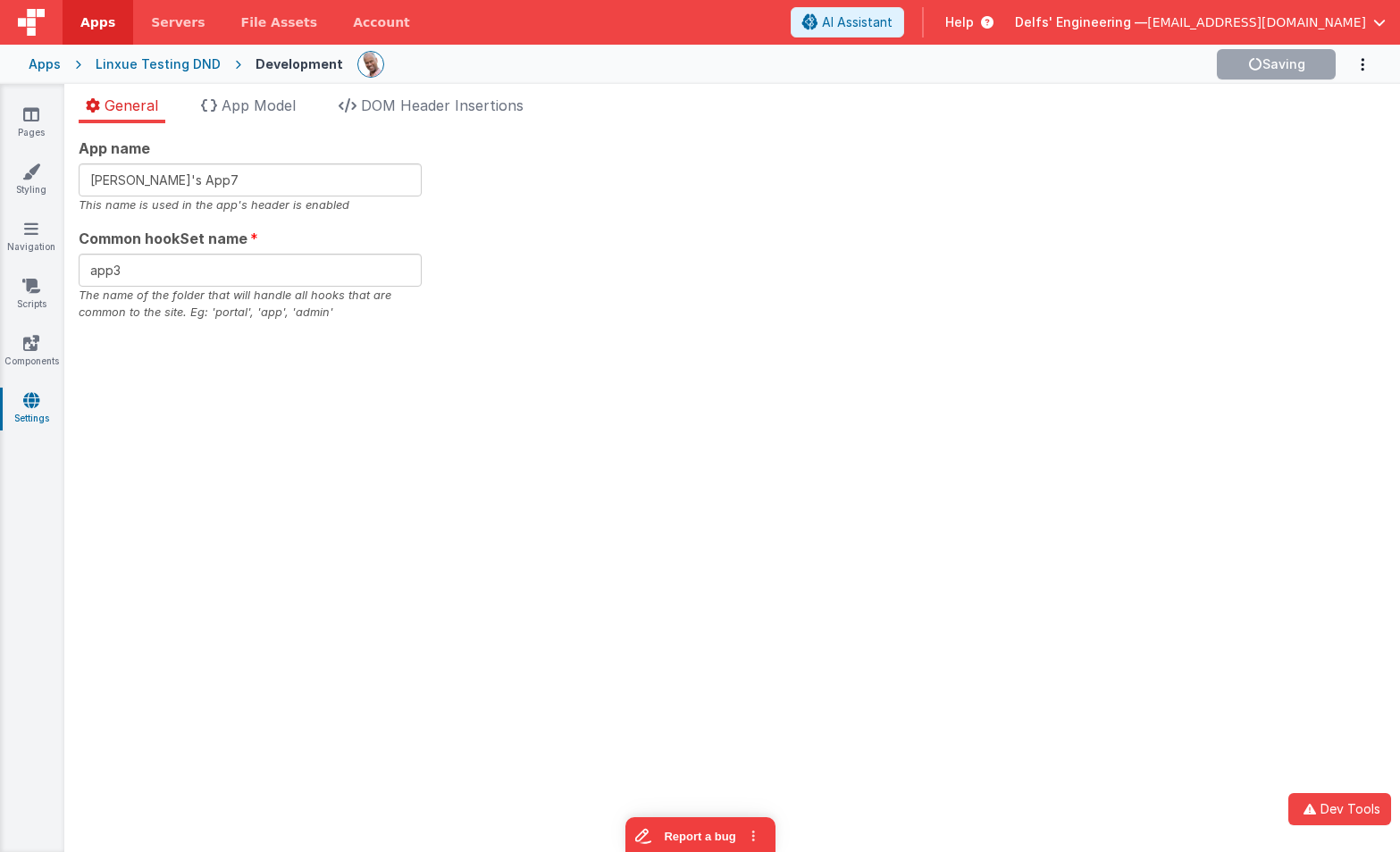
click at [846, 176] on section "Pages Styling Navigation Scripts Components Settings General App Model DOM Head…" at bounding box center [700, 467] width 1400 height 768
click at [1339, 820] on button "Dev Tools" at bounding box center [1343, 809] width 97 height 34
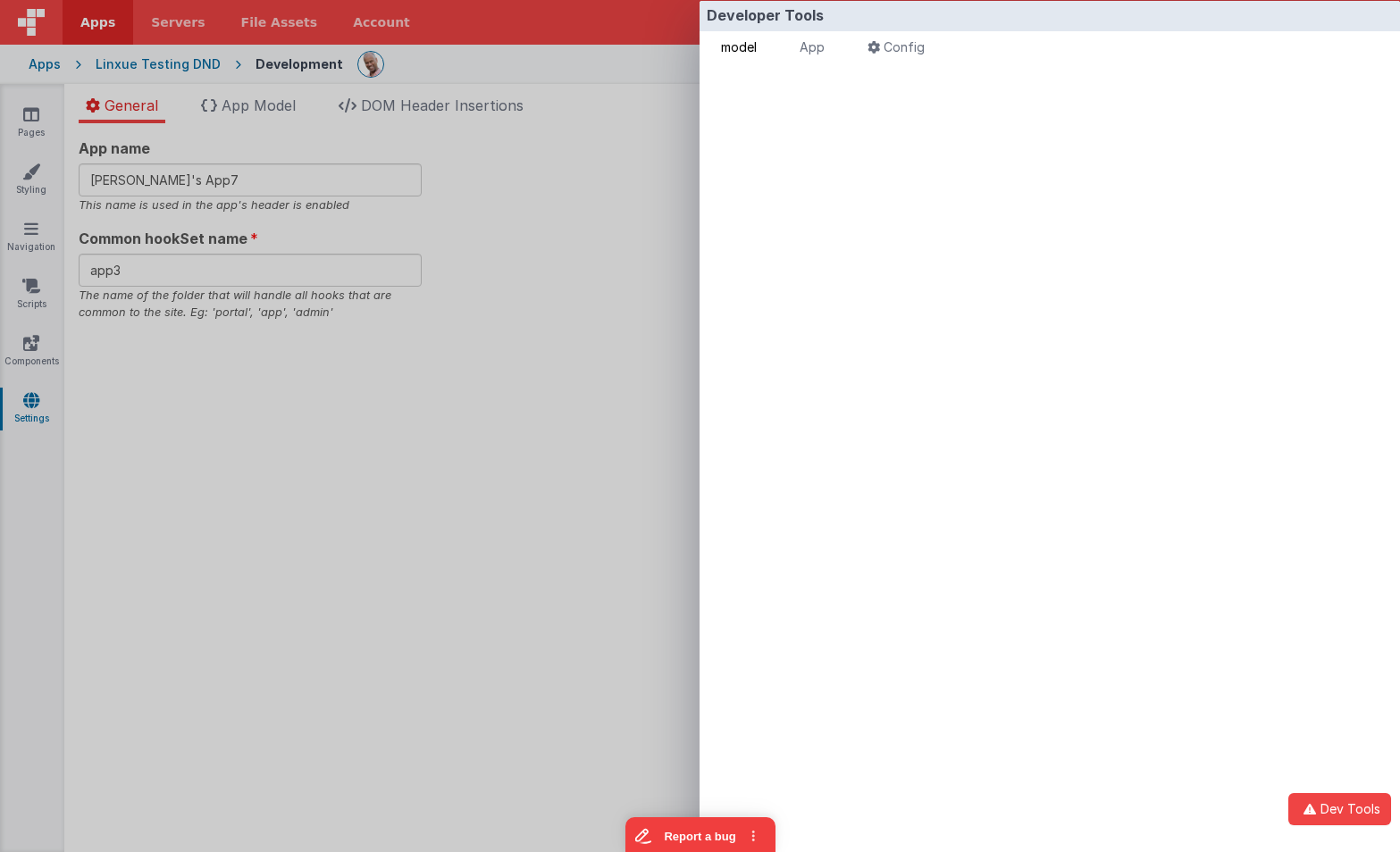
drag, startPoint x: 741, startPoint y: 38, endPoint x: 762, endPoint y: 46, distance: 22.5
click at [741, 39] on span "model" at bounding box center [739, 46] width 36 height 15
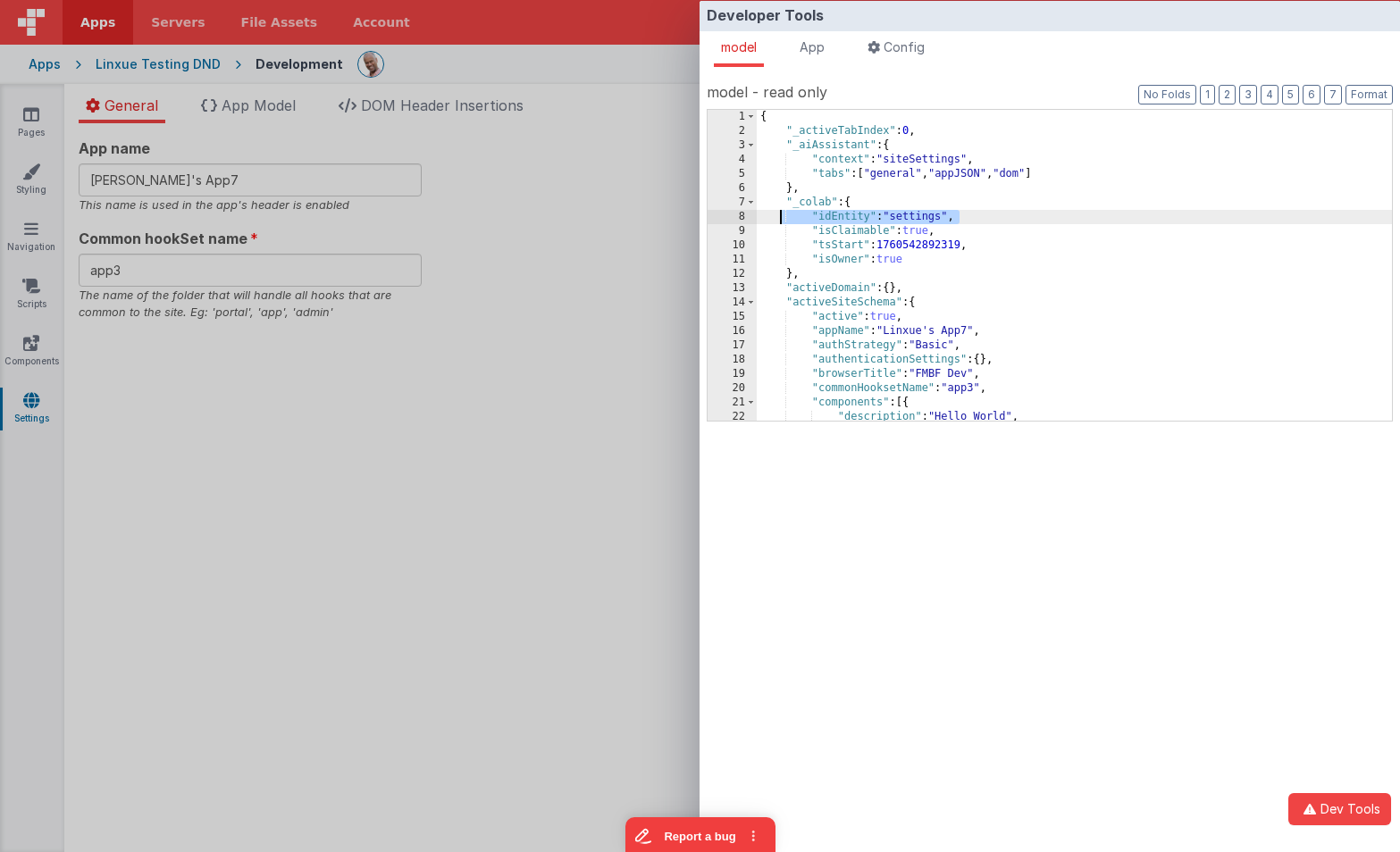
drag, startPoint x: 976, startPoint y: 215, endPoint x: 777, endPoint y: 218, distance: 199.0
click at [777, 218] on div "{ "_activeTabIndex" : 0 , "_aiAssistant" : { "context" : "siteSettings" , "tabs…" at bounding box center [1074, 279] width 635 height 339
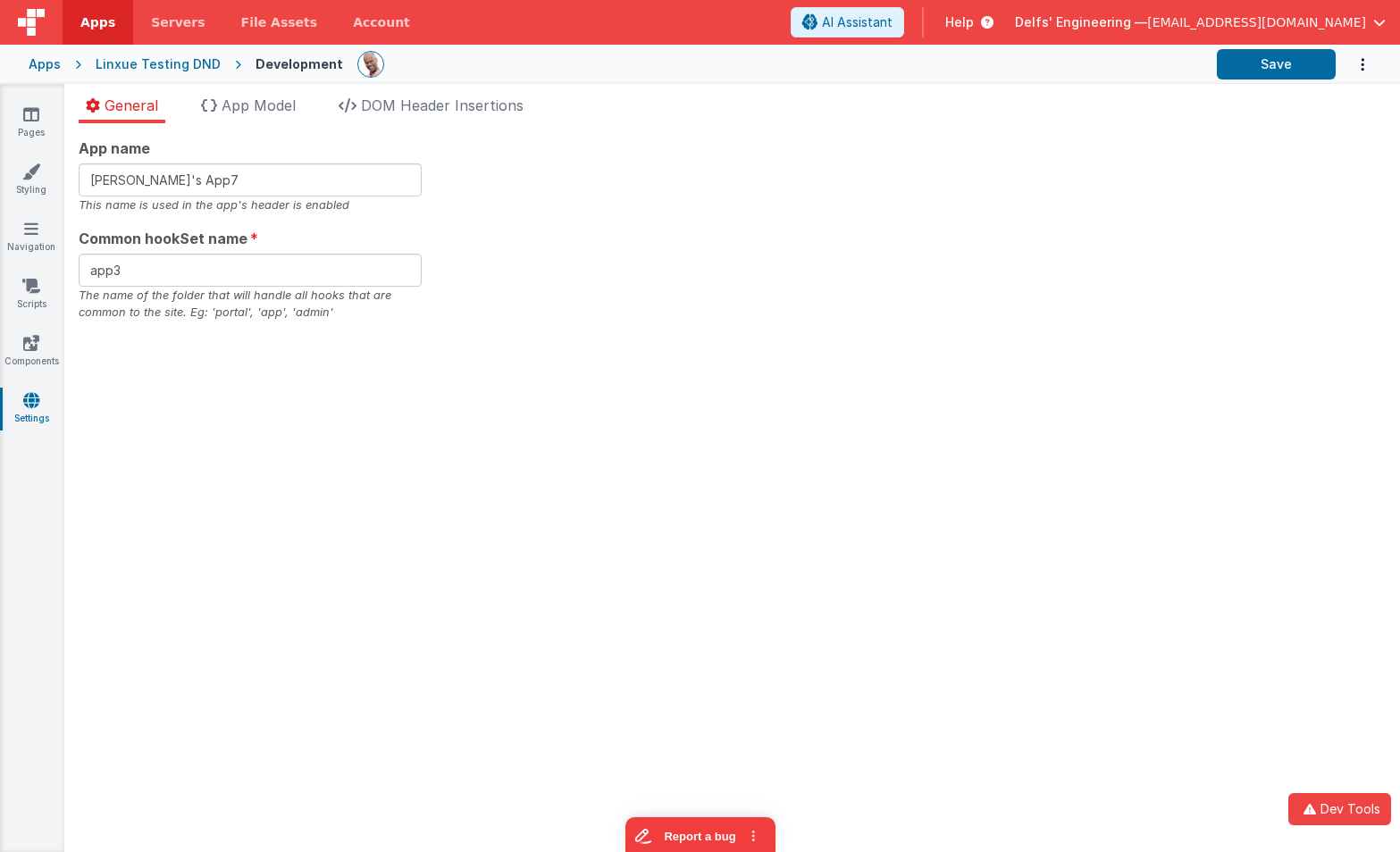
click at [631, 184] on div "Developer Tools model App Params Log (1) Misc Windows Config model - read only …" at bounding box center [700, 426] width 1400 height 852
click at [631, 184] on section "Pages Styling Navigation Scripts Components Settings General App Model DOM Head…" at bounding box center [700, 467] width 1400 height 768
click at [1336, 799] on button "Dev Tools" at bounding box center [1343, 809] width 97 height 34
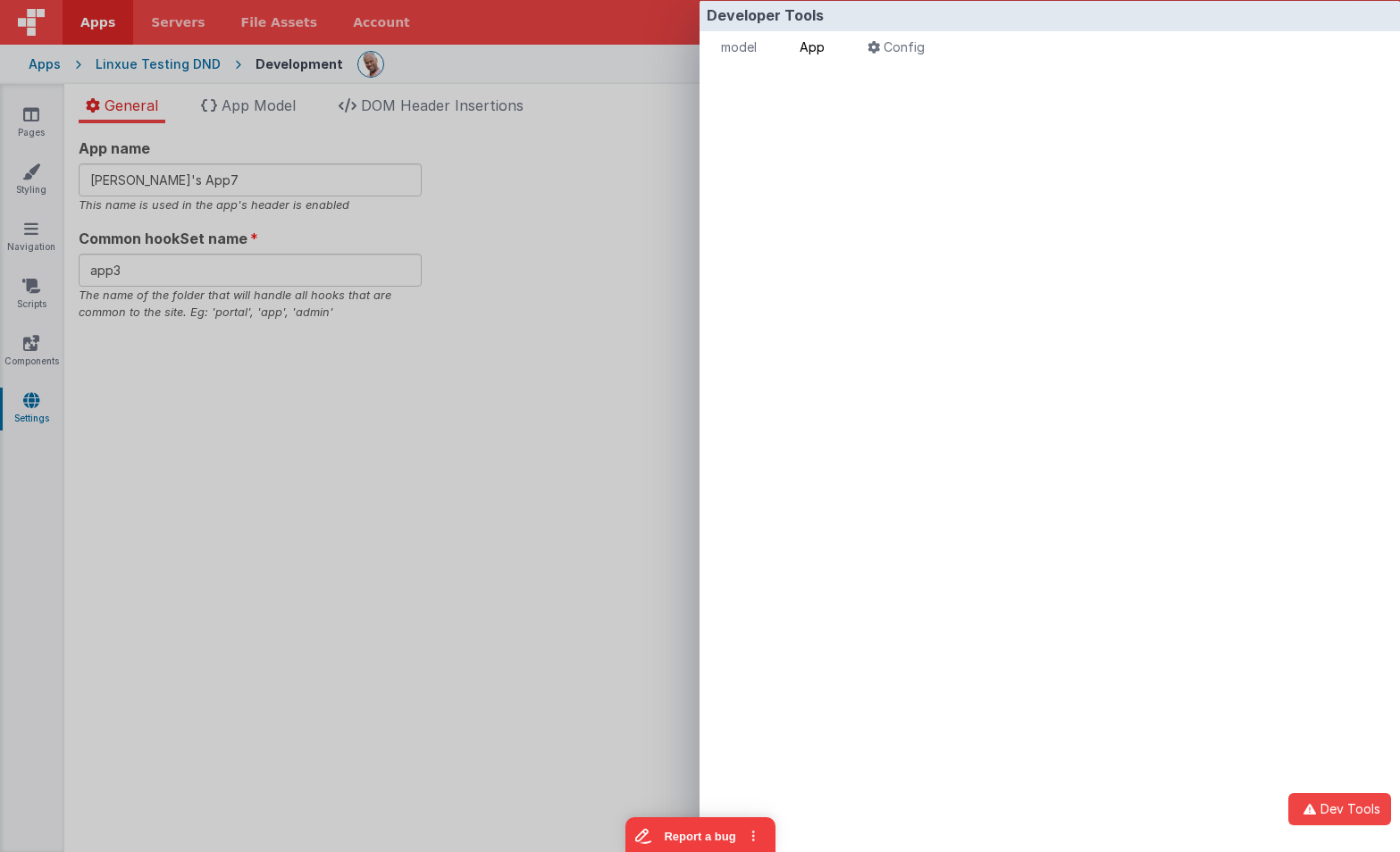
click at [818, 39] on span "App" at bounding box center [811, 46] width 25 height 15
click at [755, 42] on span "model" at bounding box center [739, 46] width 36 height 15
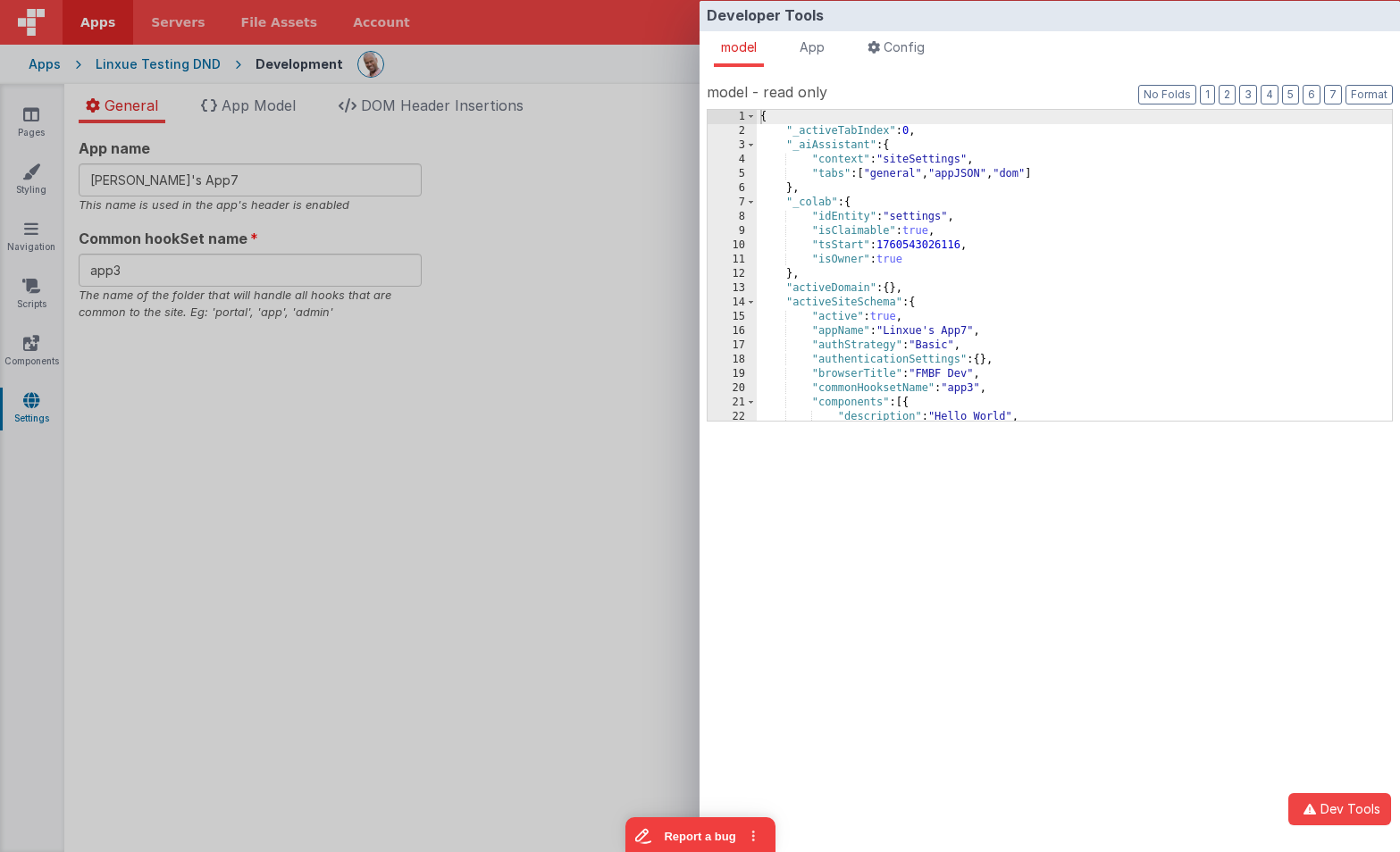
click at [932, 157] on div "{ "_activeTabIndex" : 0 , "_aiAssistant" : { "context" : "siteSettings" , "tabs…" at bounding box center [1074, 279] width 635 height 339
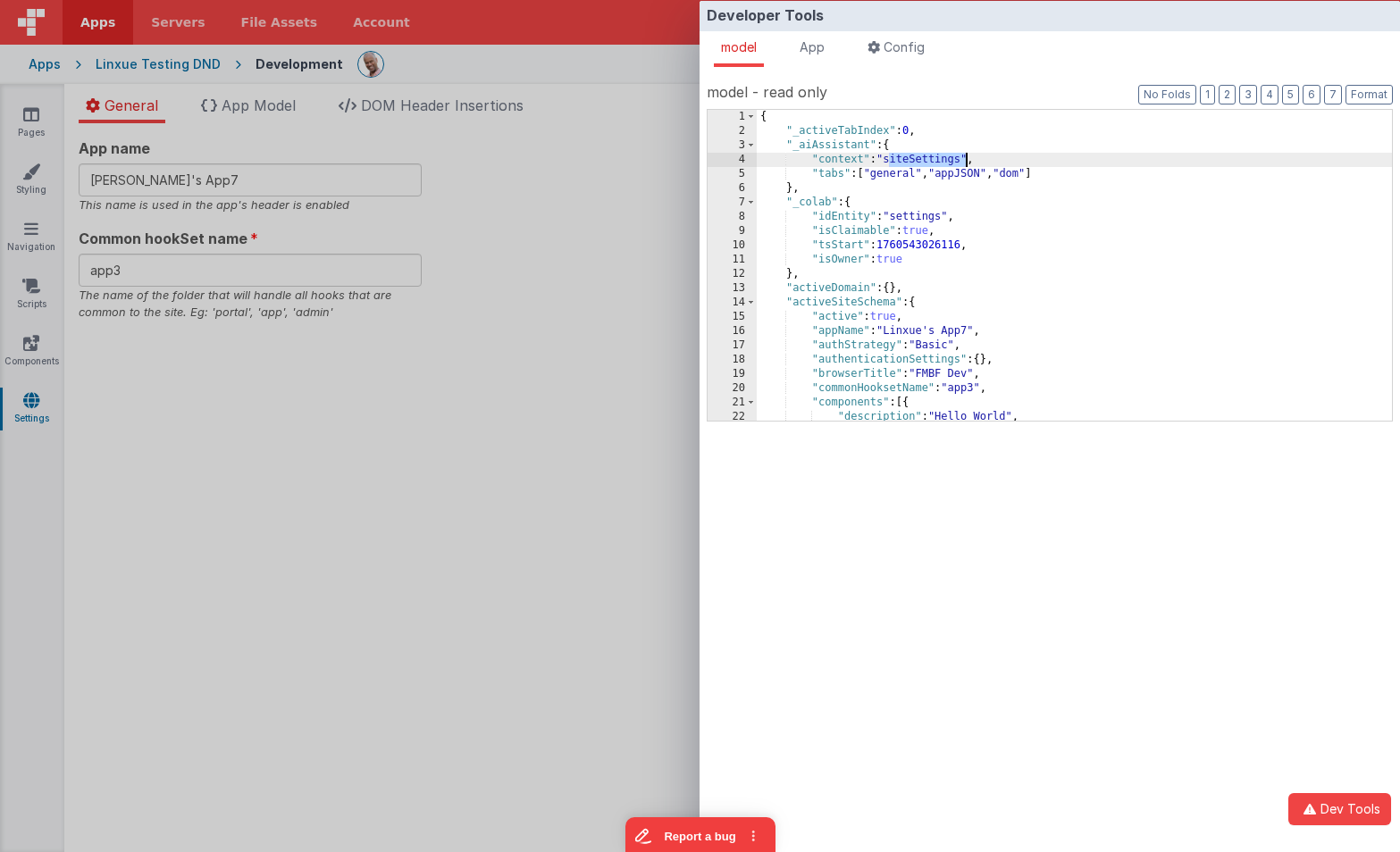
click at [932, 157] on div "{ "_activeTabIndex" : 0 , "_aiAssistant" : { "context" : "siteSettings" , "tabs…" at bounding box center [1074, 279] width 635 height 339
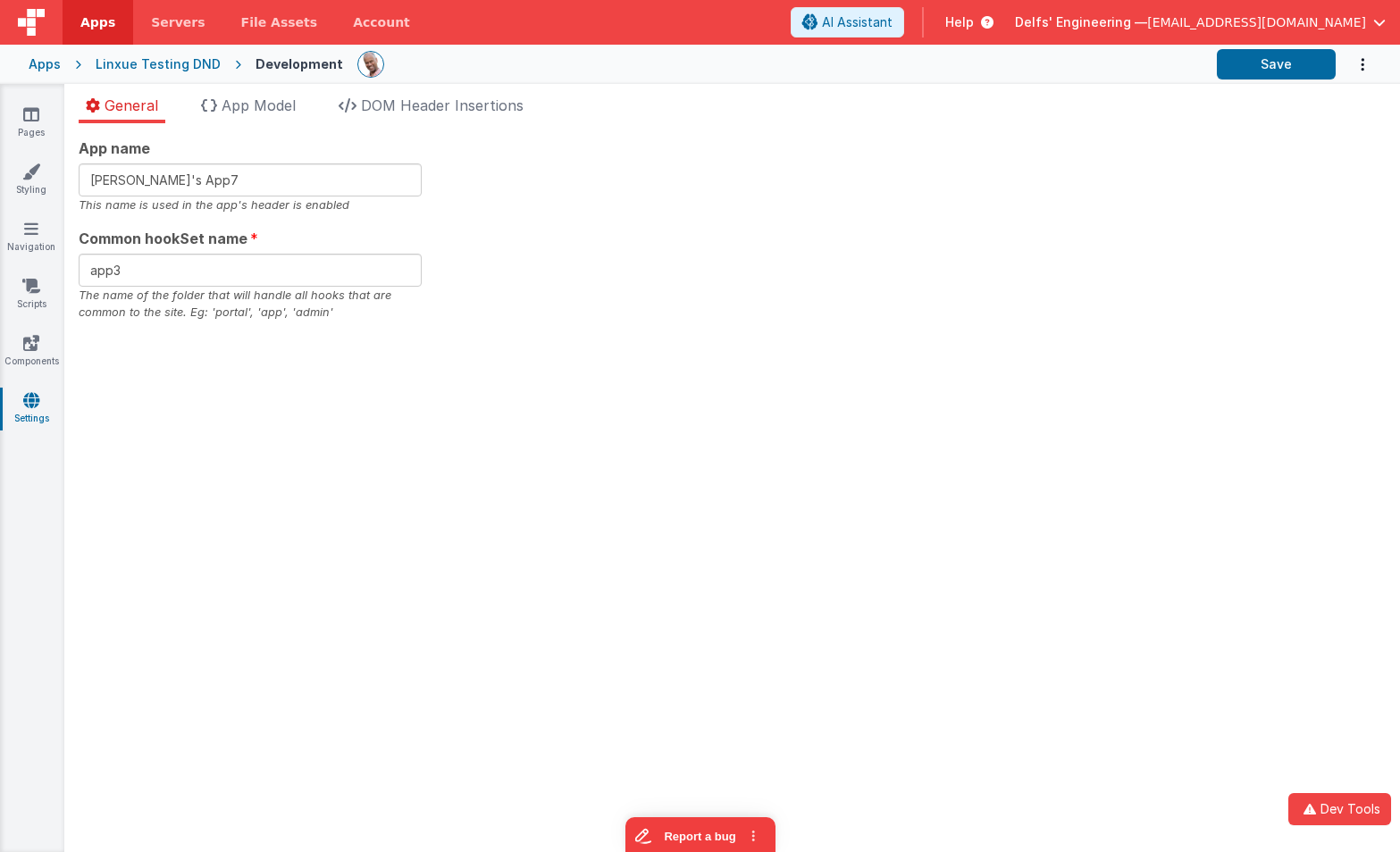
click at [532, 175] on div "Developer Tools model App Params Log (1) Misc Windows Config model - read only …" at bounding box center [700, 426] width 1400 height 852
click at [1336, 809] on button "Dev Tools" at bounding box center [1340, 809] width 103 height 33
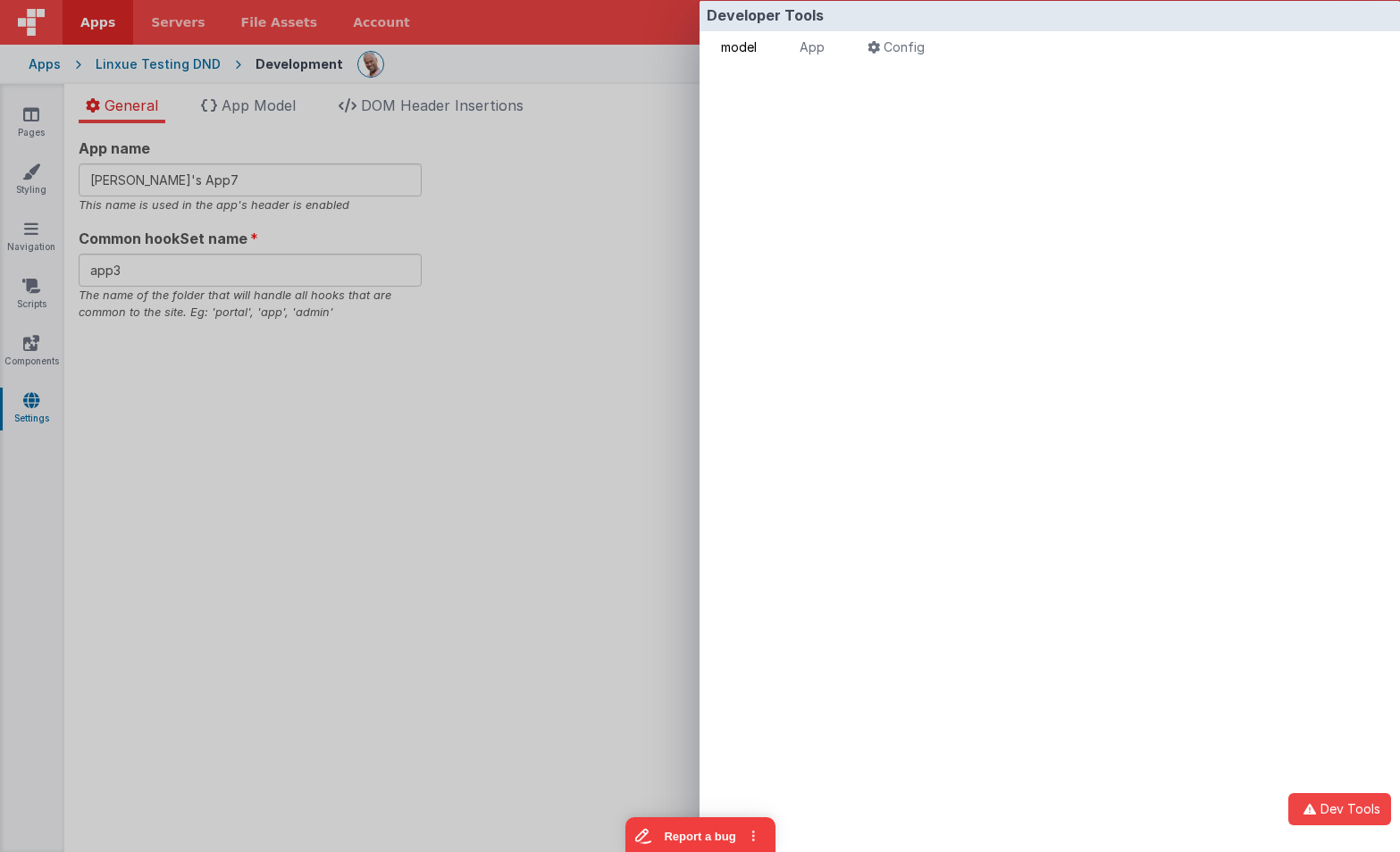
click at [753, 50] on span "model" at bounding box center [739, 46] width 36 height 15
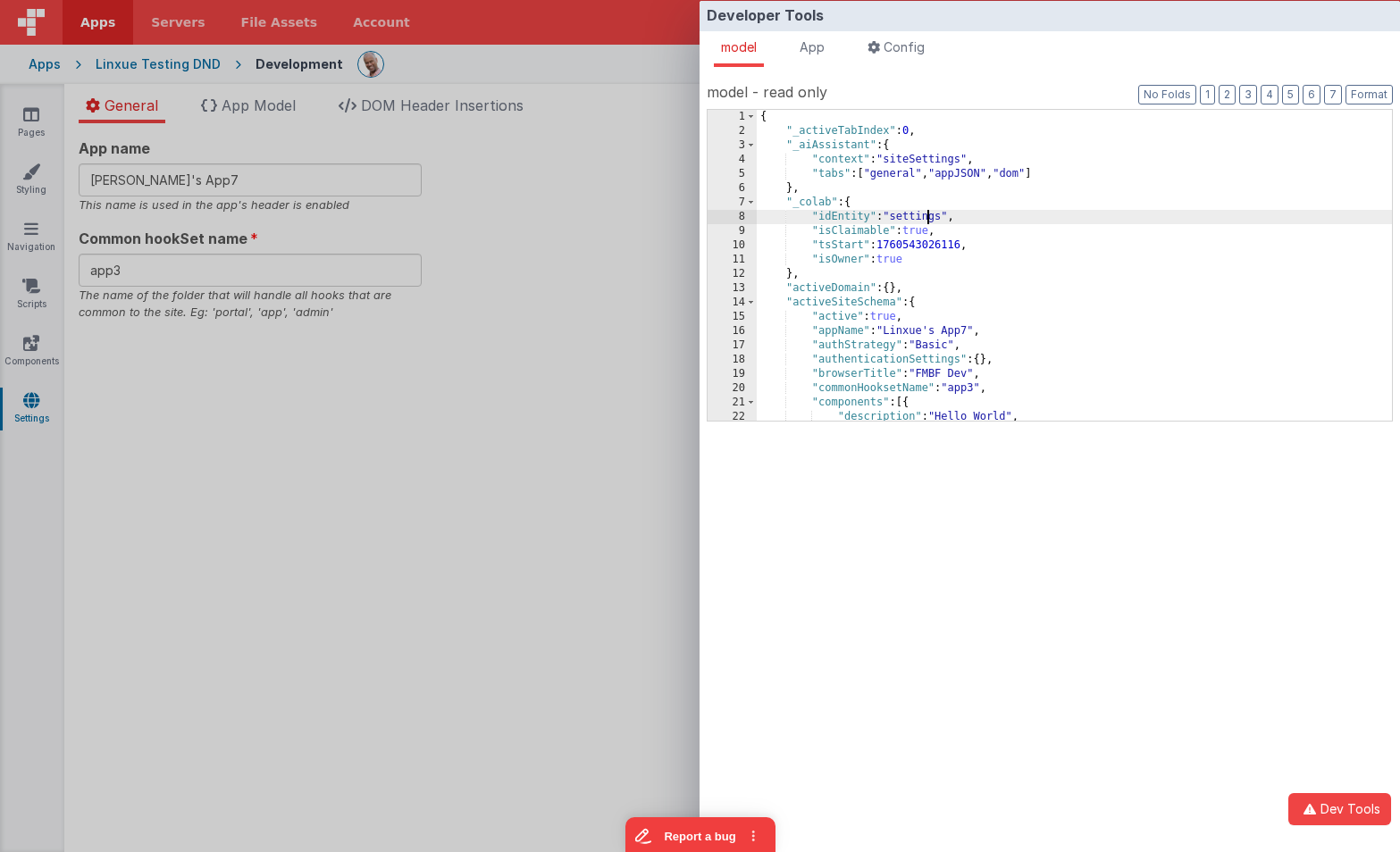
click at [927, 214] on div "{ "_activeTabIndex" : 0 , "_aiAssistant" : { "context" : "siteSettings" , "tabs…" at bounding box center [1074, 279] width 635 height 339
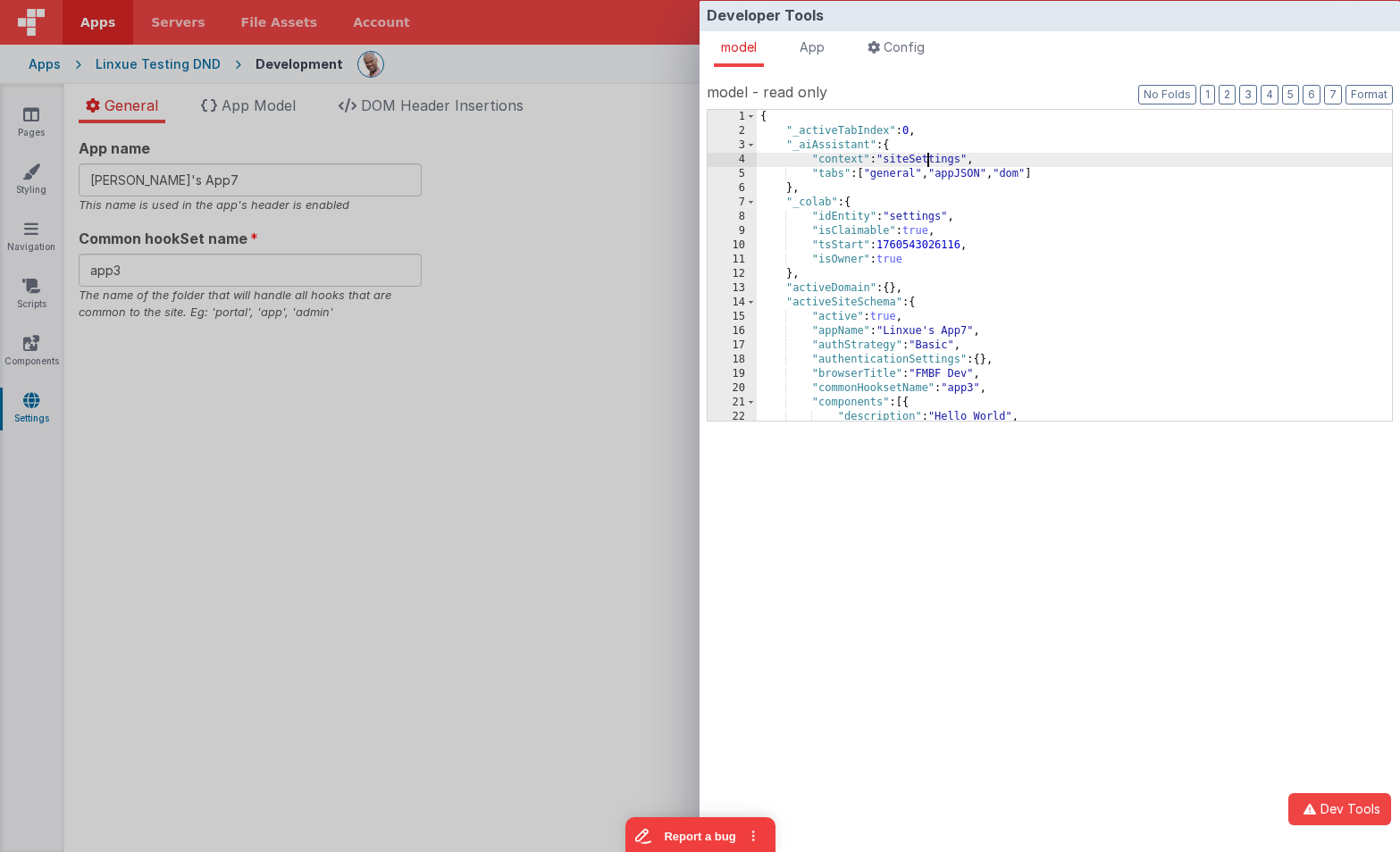
click at [924, 157] on div "{ "_activeTabIndex" : 0 , "_aiAssistant" : { "context" : "siteSettings" , "tabs…" at bounding box center [1074, 279] width 635 height 339
click at [918, 218] on div "{ "_activeTabIndex" : 0 , "_aiAssistant" : { "context" : "siteSettings" , "tabs…" at bounding box center [1074, 279] width 635 height 339
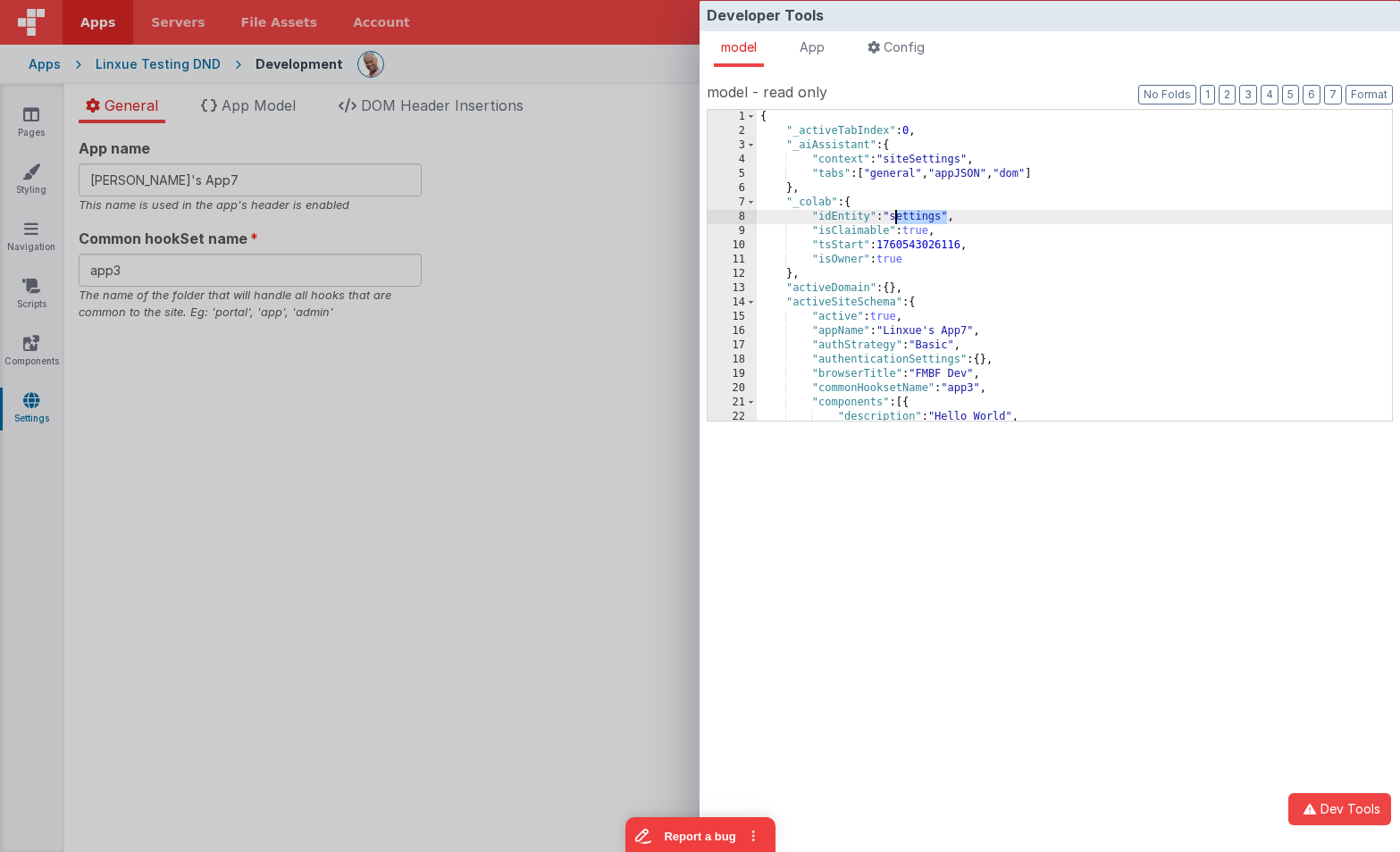
click at [918, 218] on div "{ "_activeTabIndex" : 0 , "_aiAssistant" : { "context" : "siteSettings" , "tabs…" at bounding box center [1074, 279] width 635 height 339
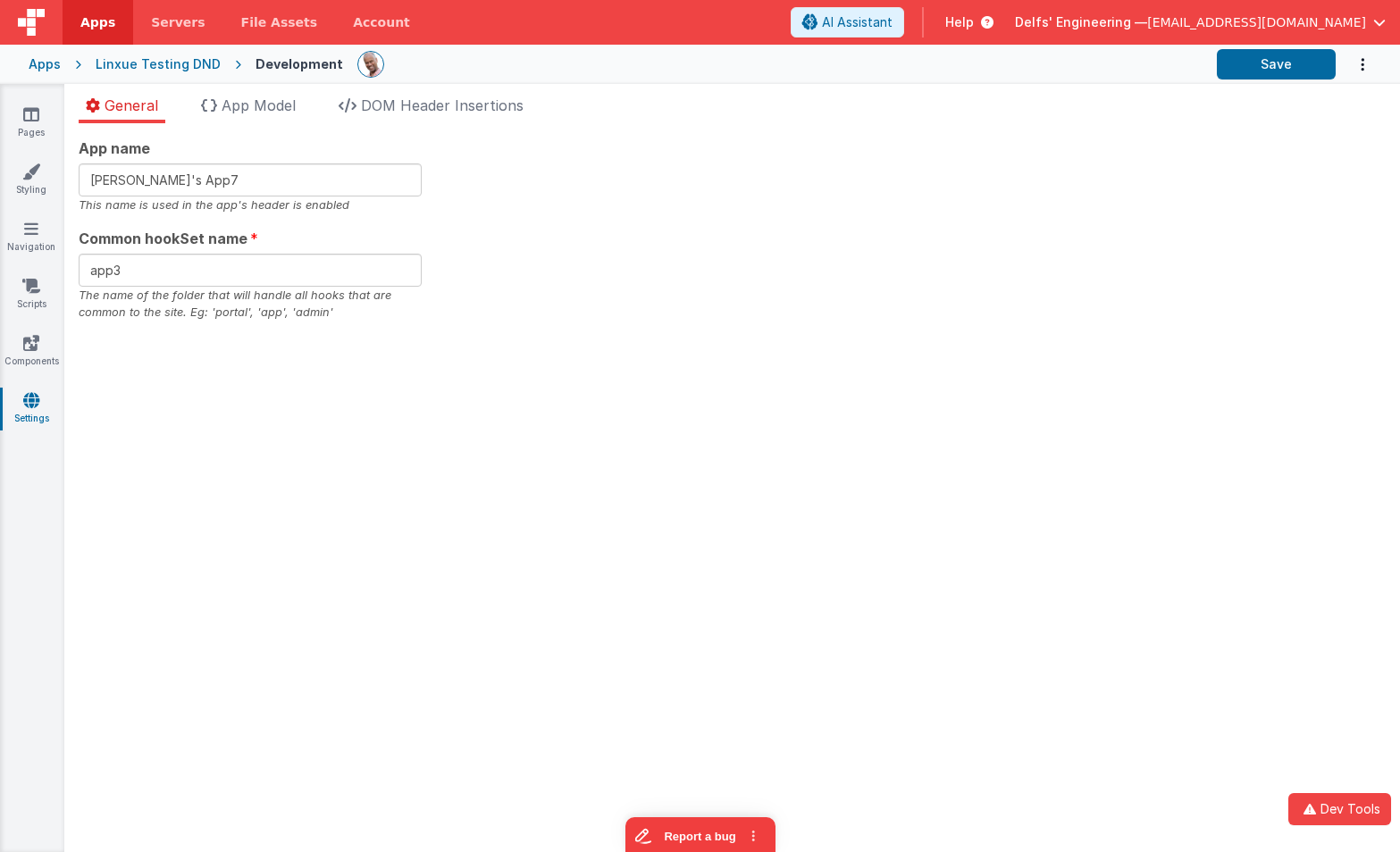
drag, startPoint x: 522, startPoint y: 230, endPoint x: 461, endPoint y: 157, distance: 95.1
click at [522, 230] on div "Developer Tools model App Params Log (2) Misc Windows Config model - read only …" at bounding box center [700, 426] width 1400 height 852
click at [171, 527] on div "App name Linxue's App7 This name is used in the app's header is enabled Common …" at bounding box center [304, 487] width 480 height 729
click at [562, 184] on section "Pages Styling Navigation Scripts Components Settings General App Model DOM Head…" at bounding box center [700, 467] width 1400 height 768
click at [1313, 805] on icon "button" at bounding box center [1311, 808] width 9 height 17
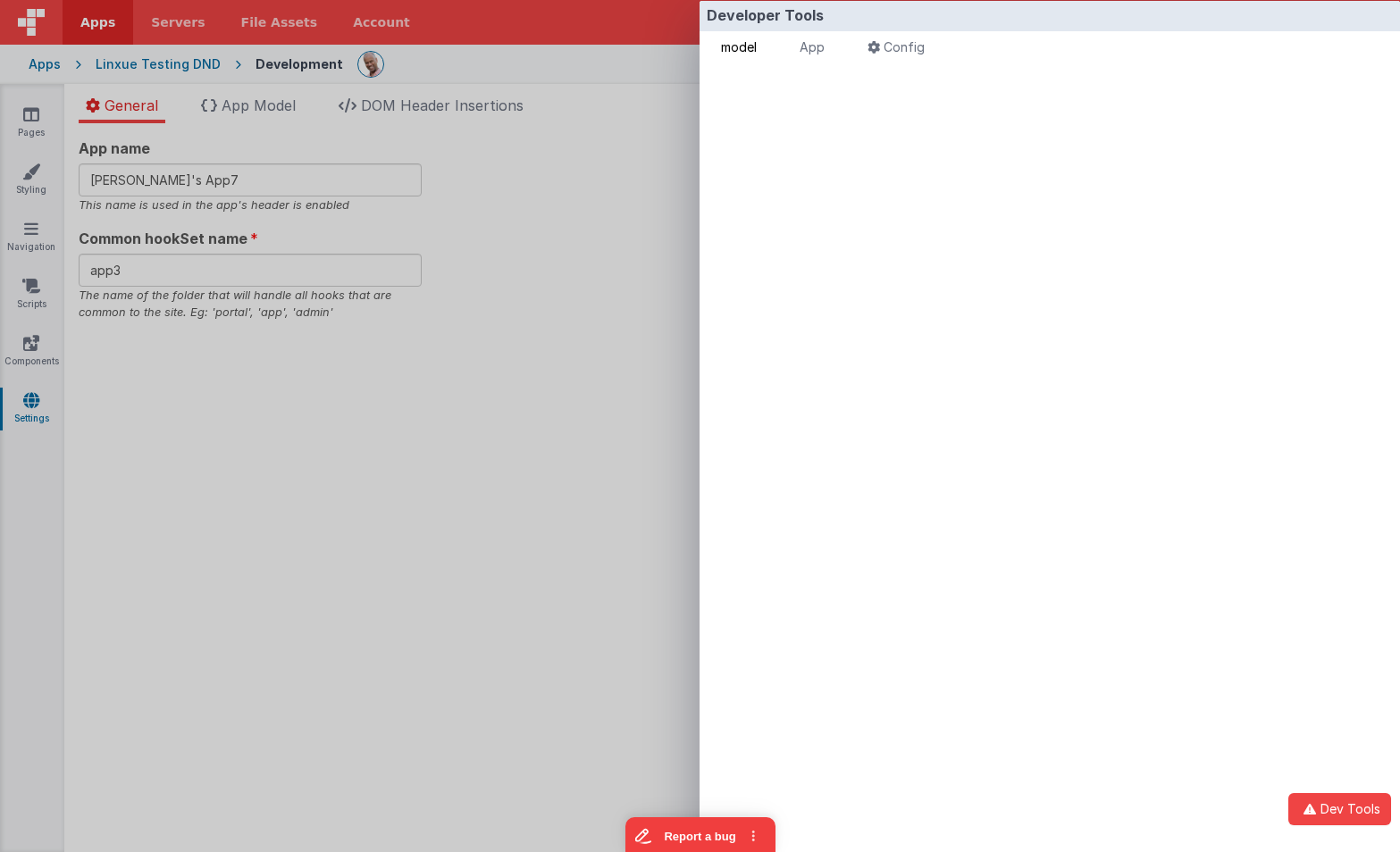
click at [757, 47] on span "model" at bounding box center [739, 46] width 36 height 15
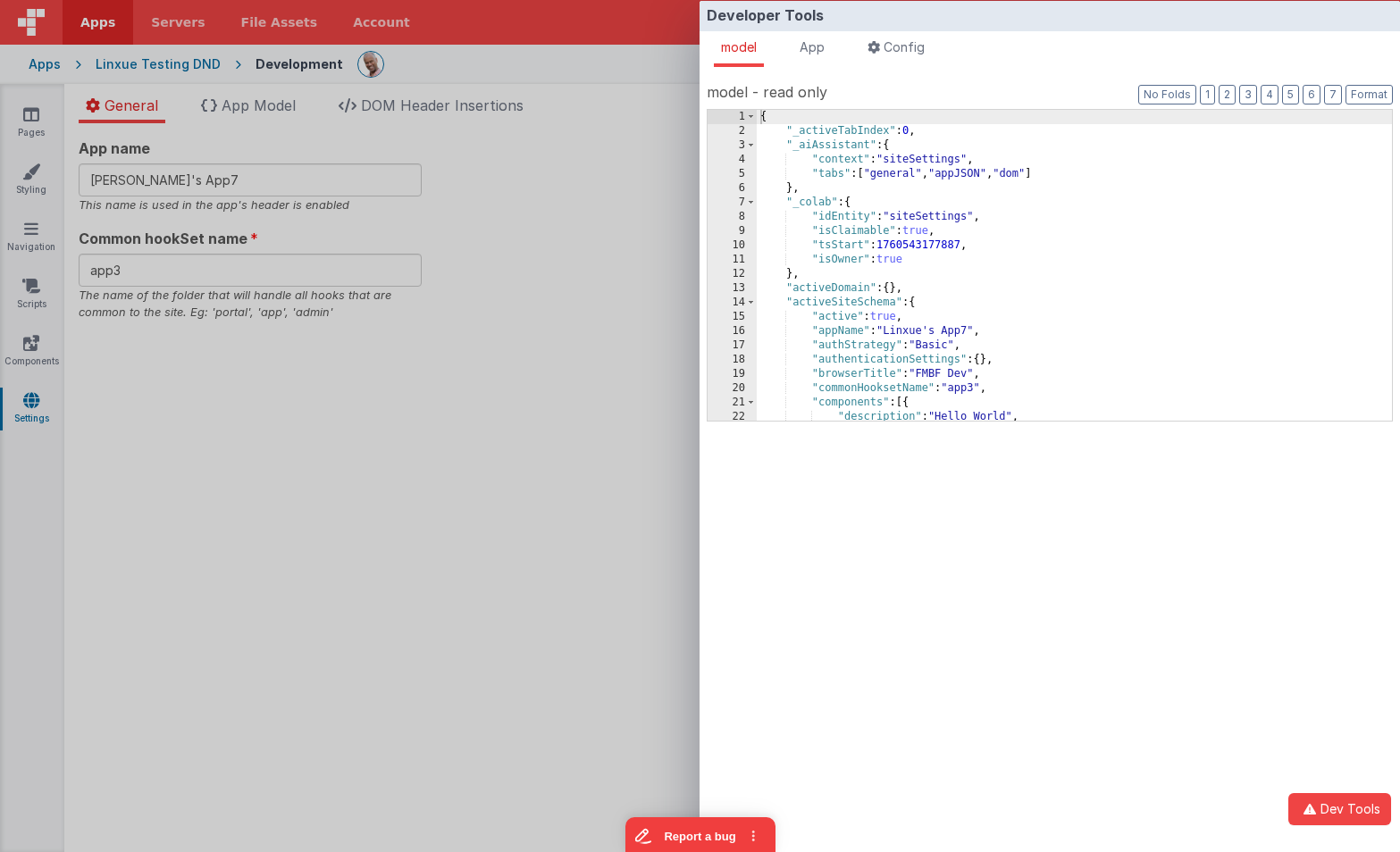
click at [942, 219] on div "{ "_activeTabIndex" : 0 , "_aiAssistant" : { "context" : "siteSettings" , "tabs…" at bounding box center [1074, 279] width 635 height 339
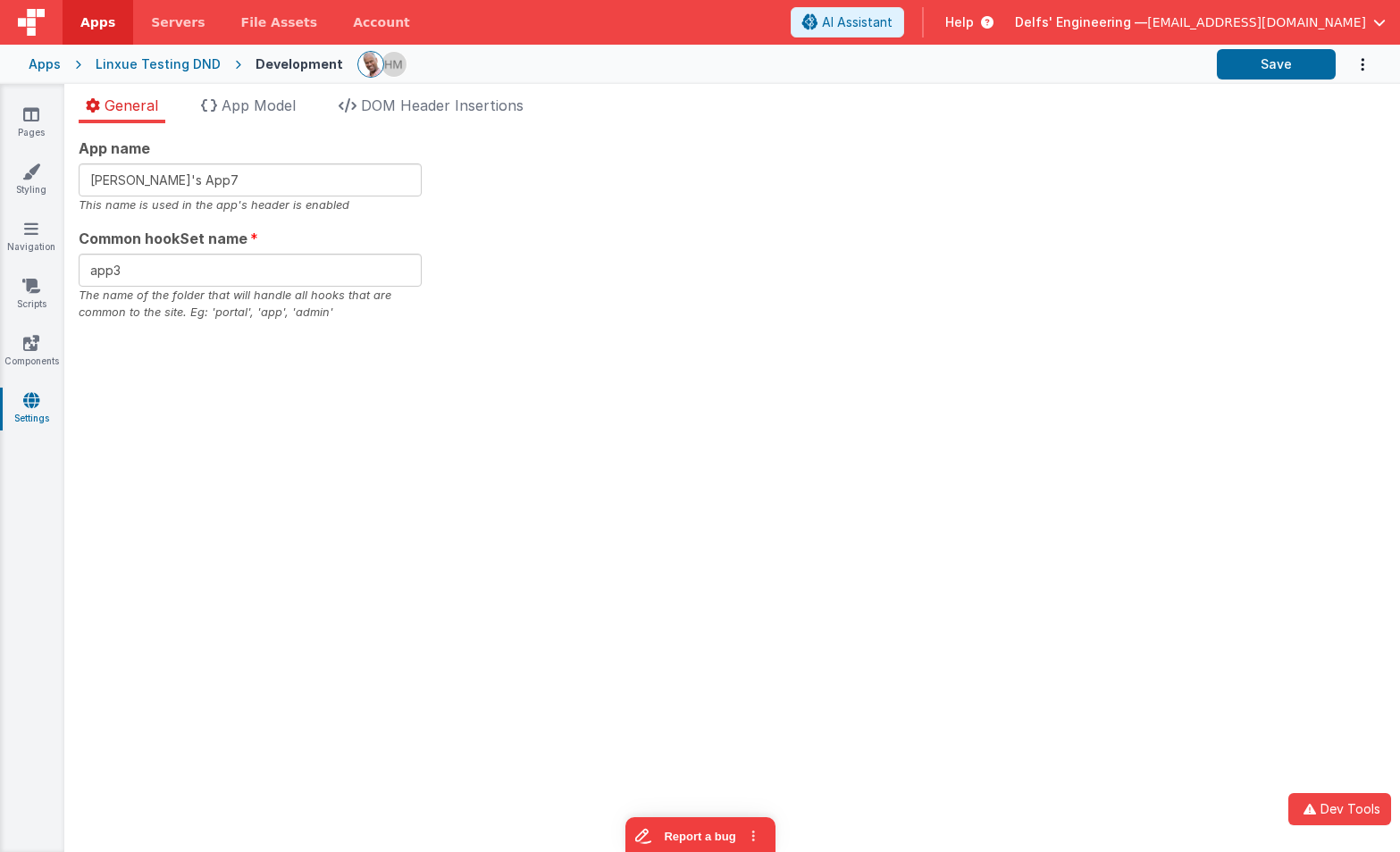
drag, startPoint x: 591, startPoint y: 224, endPoint x: 498, endPoint y: 163, distance: 111.2
click at [591, 224] on div "Developer Tools model App Params Log (1) Misc Windows Config model - read only …" at bounding box center [700, 426] width 1400 height 852
click at [214, 171] on input "[PERSON_NAME]'s App7" at bounding box center [251, 180] width 343 height 34
click at [213, 179] on input "[PERSON_NAME]'s App7" at bounding box center [251, 180] width 343 height 34
type input "[PERSON_NAME]'s App8"
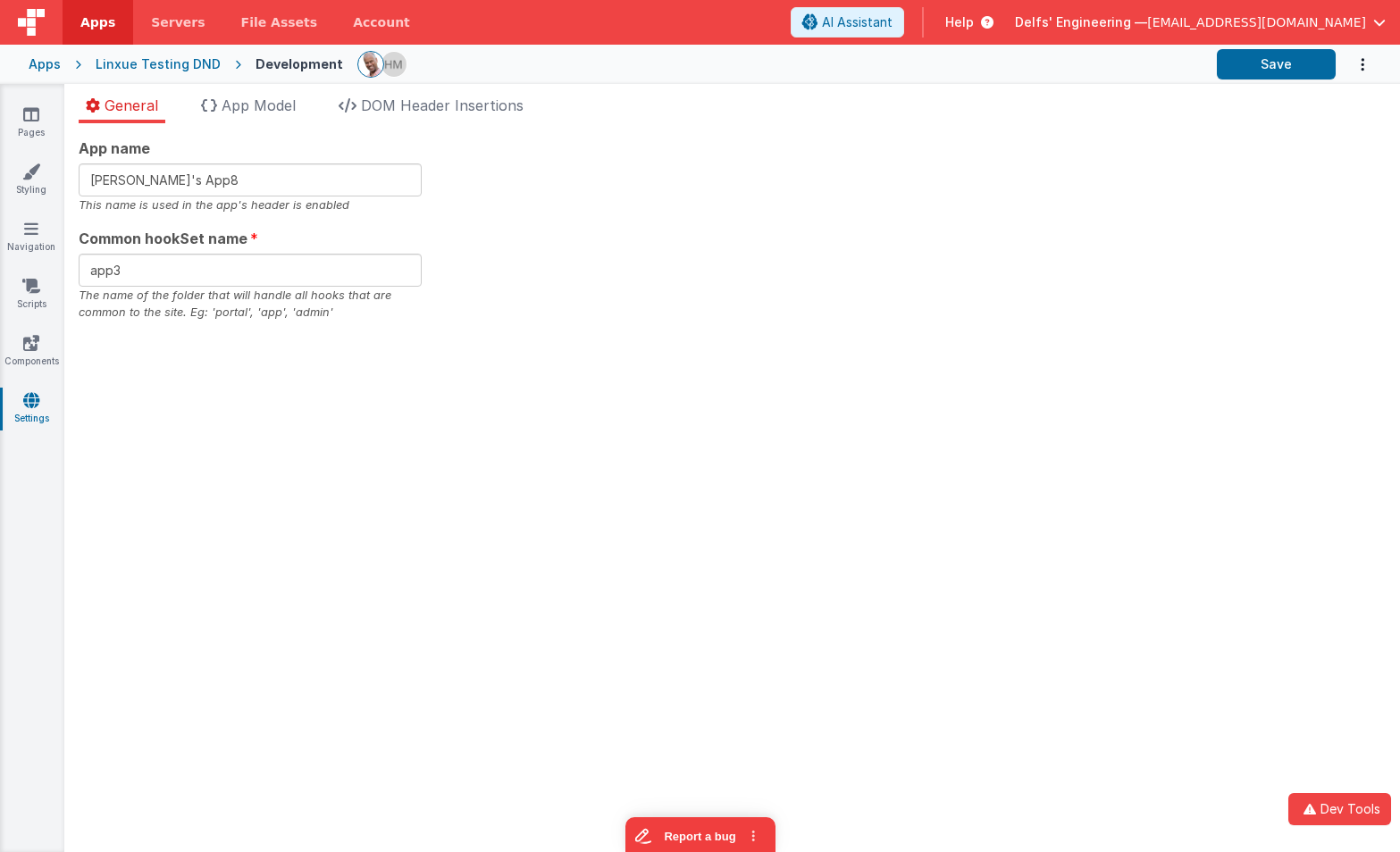
drag, startPoint x: 1118, startPoint y: 137, endPoint x: 1196, endPoint y: 104, distance: 84.7
click at [1119, 137] on section "Pages Styling Navigation Scripts Components Settings General App Model DOM Head…" at bounding box center [700, 467] width 1400 height 768
click at [1245, 70] on button "Save" at bounding box center [1276, 64] width 118 height 31
click at [612, 193] on section "Pages Styling Navigation Scripts Components Settings General App Model DOM Head…" at bounding box center [700, 467] width 1400 height 768
click at [332, 179] on input "Linxue's App8" at bounding box center [251, 180] width 343 height 34
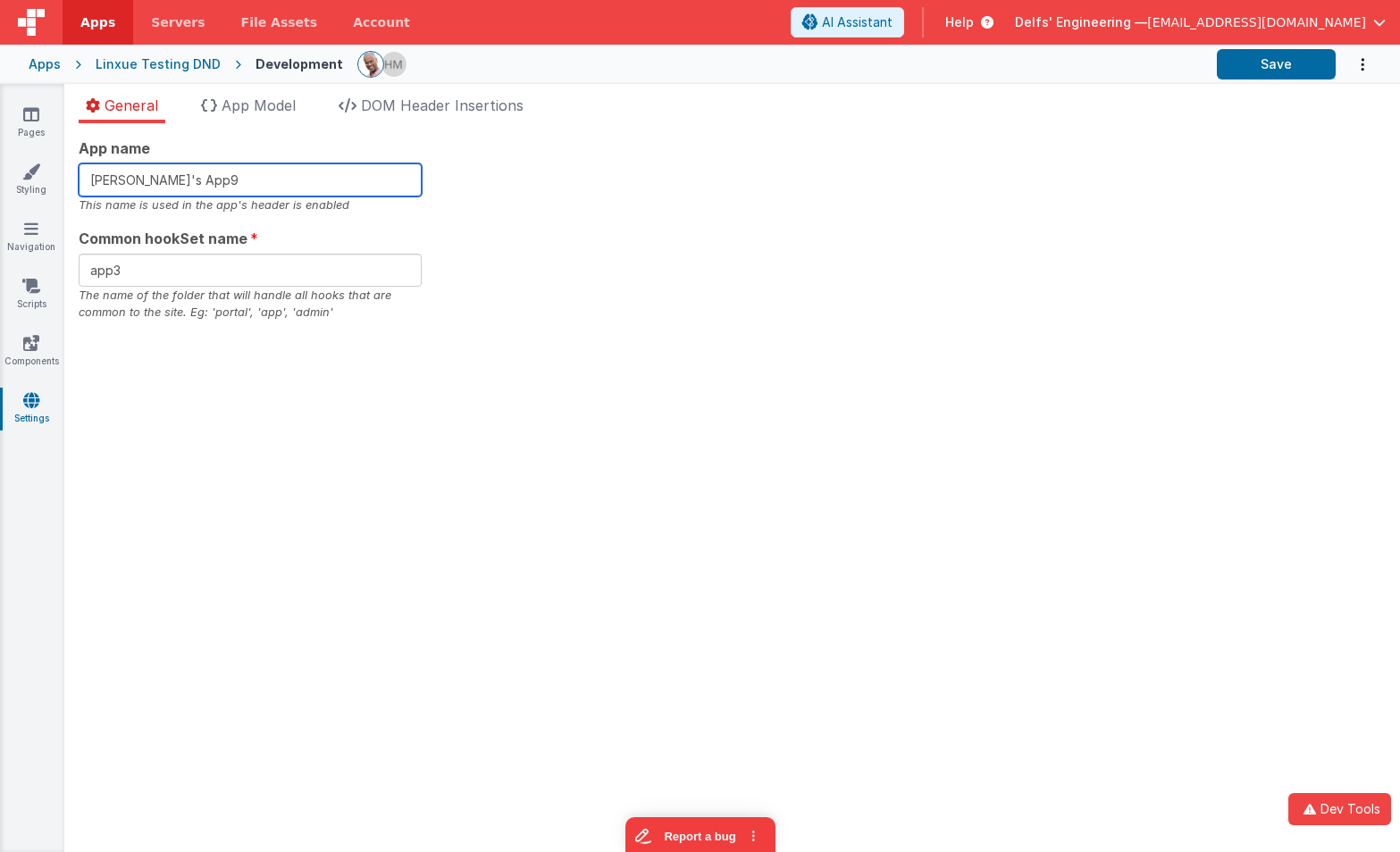
type input "[PERSON_NAME]'s App9"
drag, startPoint x: 1141, startPoint y: 132, endPoint x: 1212, endPoint y: 105, distance: 76.0
click at [1142, 132] on section "Pages Styling Navigation Scripts Components Settings General App Model DOM Head…" at bounding box center [700, 467] width 1400 height 768
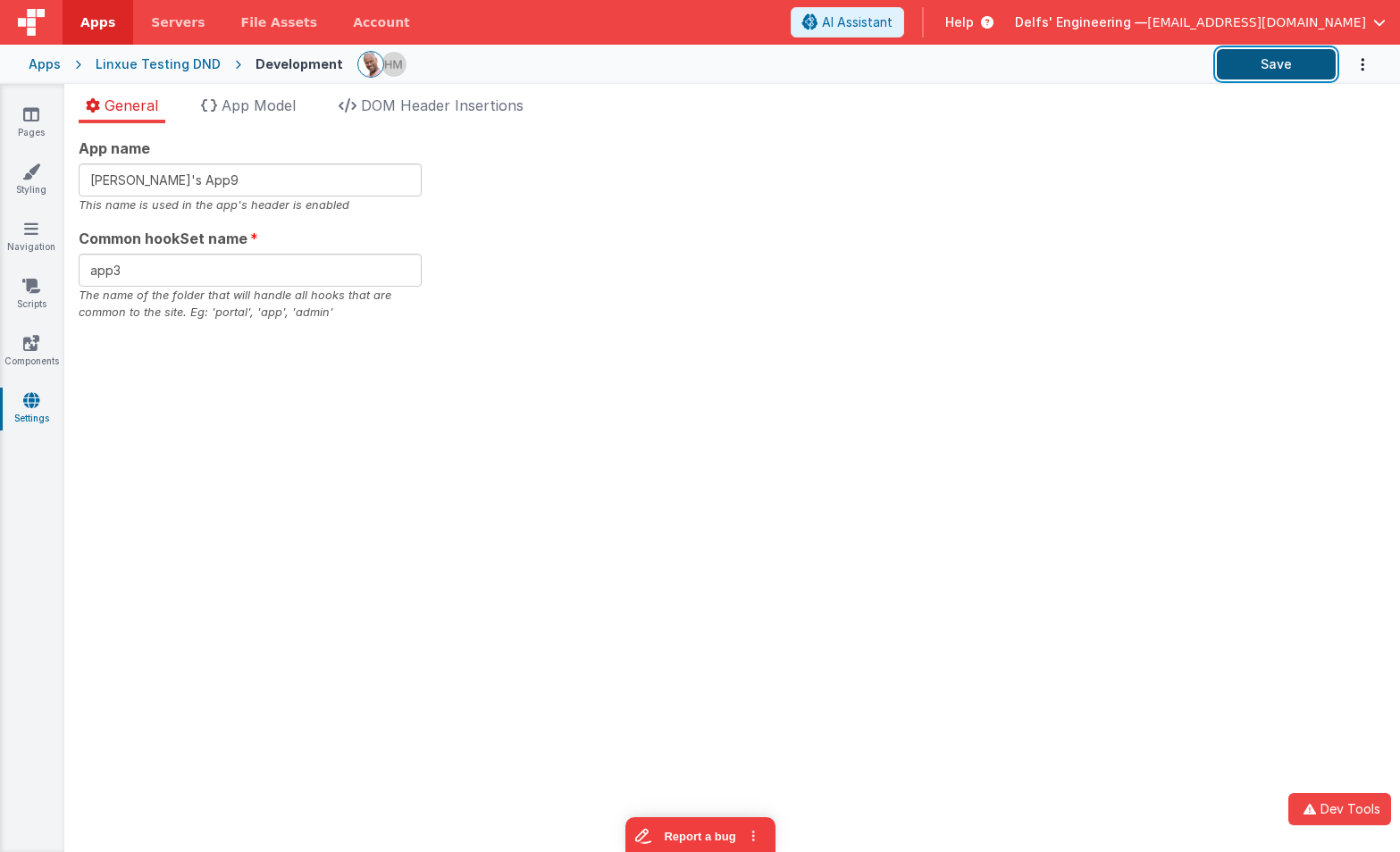
click at [1258, 64] on button "Save" at bounding box center [1276, 64] width 118 height 31
click at [693, 233] on section "Pages Styling Navigation Scripts Components Settings General App Model DOM Head…" at bounding box center [700, 467] width 1400 height 768
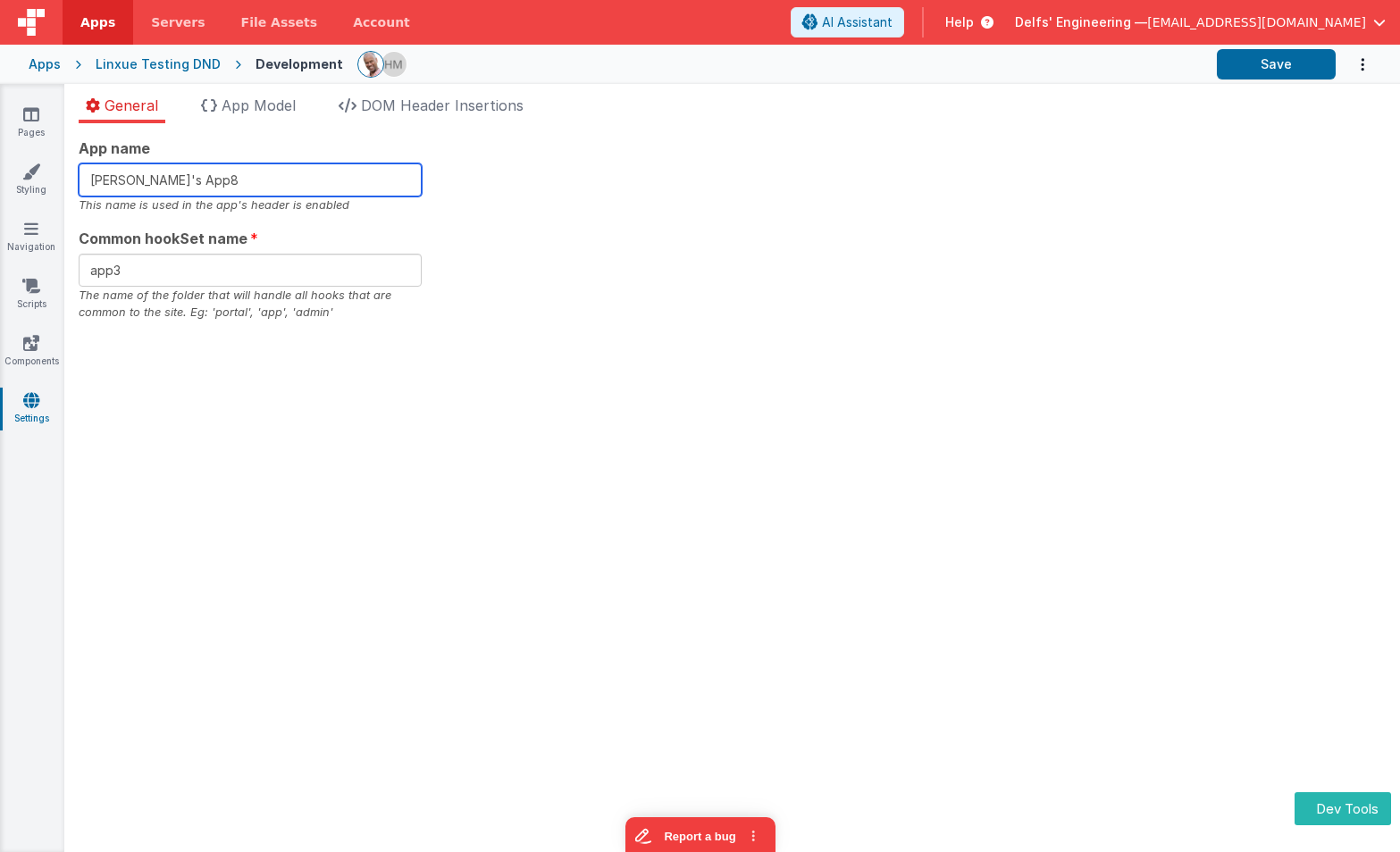
click at [314, 180] on input "[PERSON_NAME]'s App8" at bounding box center [251, 180] width 343 height 34
type input "[PERSON_NAME]'s App9"
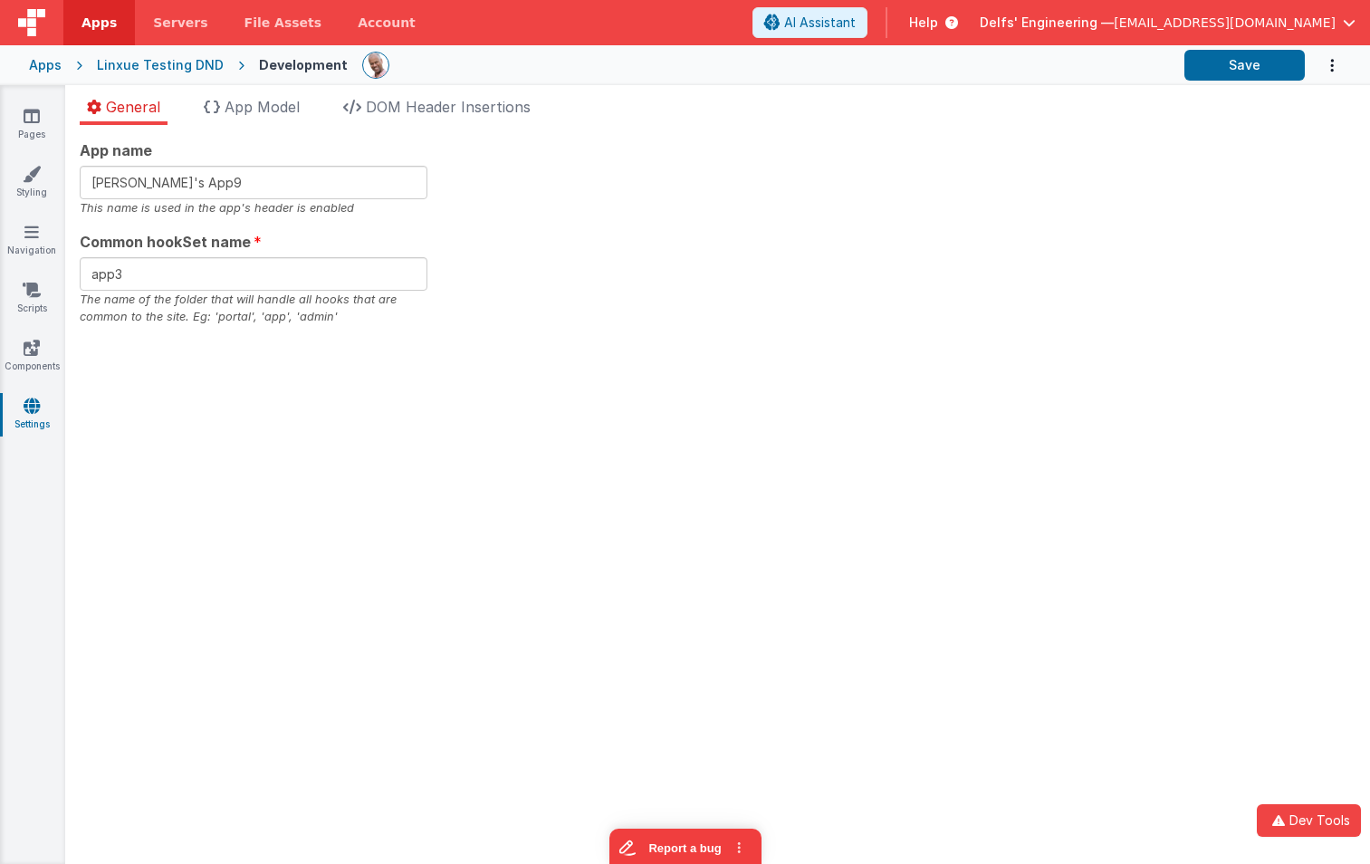
click at [585, 404] on section "Pages Styling Navigation Scripts Components Settings General App Model DOM Head…" at bounding box center [685, 474] width 1370 height 779
